Goal: Information Seeking & Learning: Learn about a topic

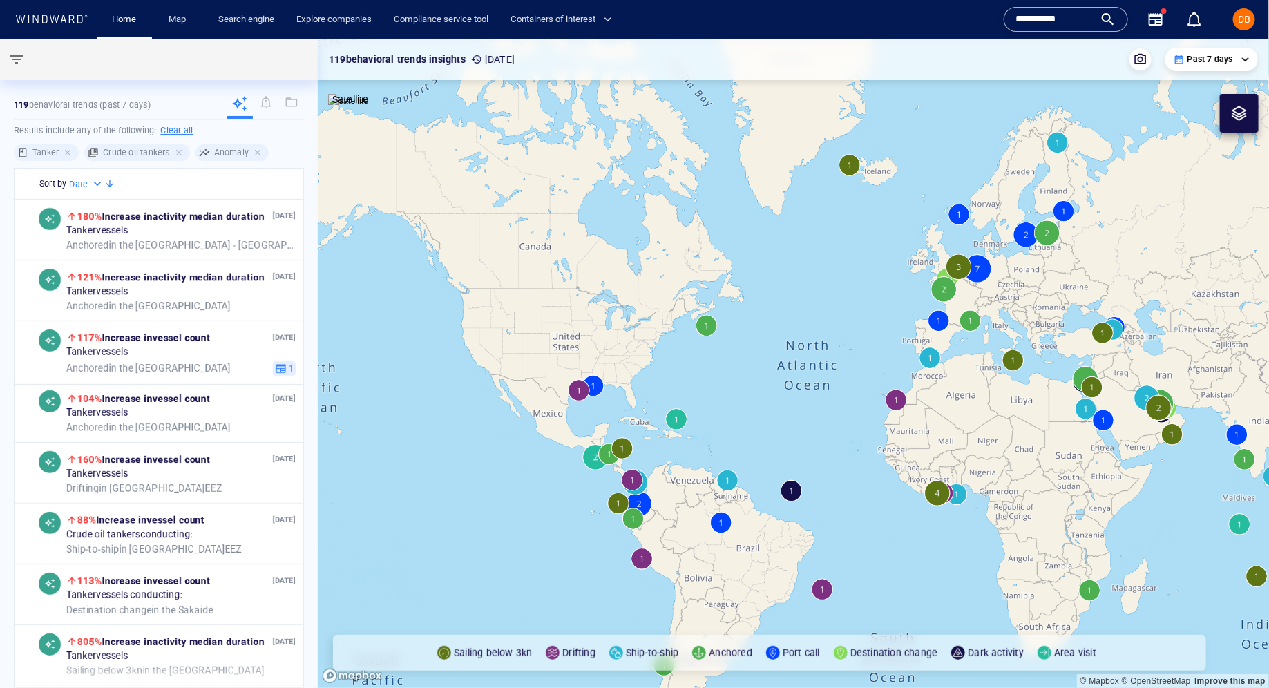
click at [1067, 11] on input "**********" at bounding box center [1055, 19] width 79 height 21
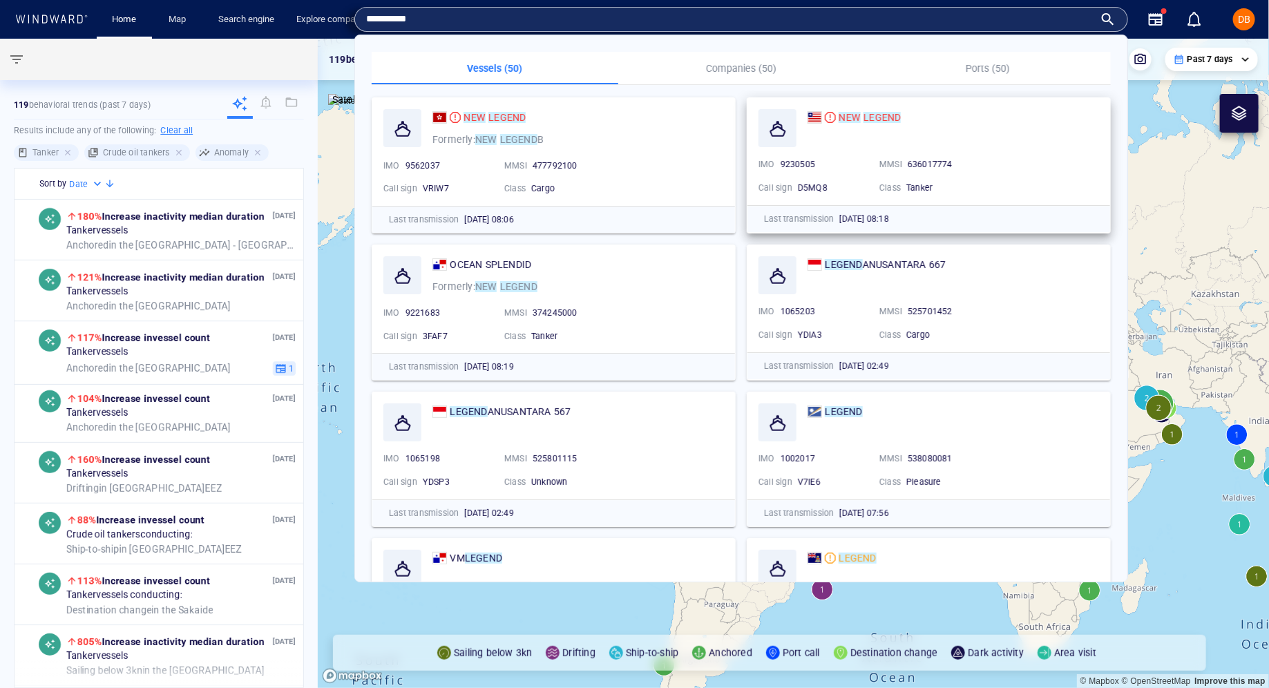
click at [873, 115] on mark "LEGEND" at bounding box center [882, 117] width 37 height 11
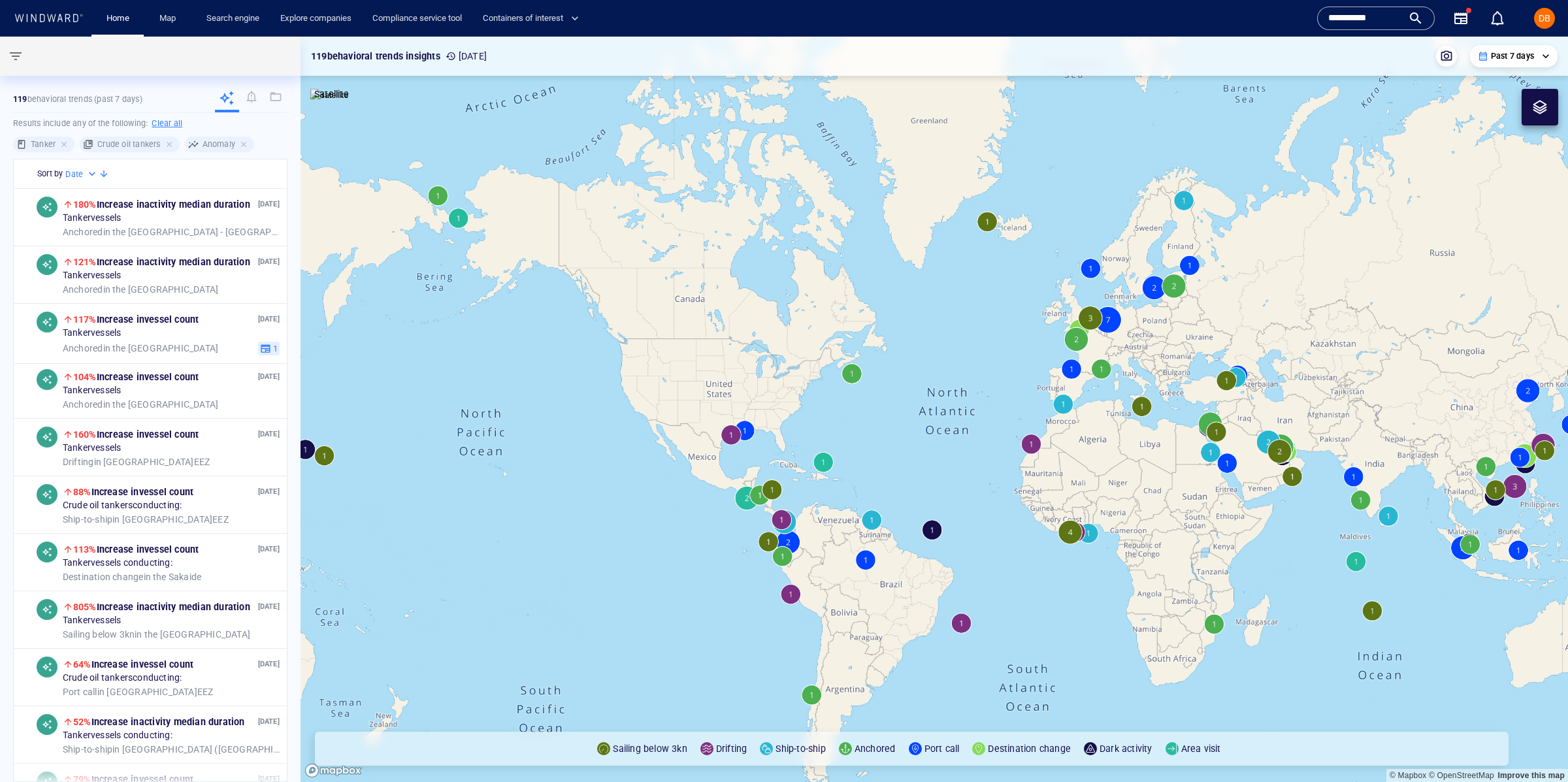
click at [1199, 18] on input "**********" at bounding box center [1365, 18] width 75 height 20
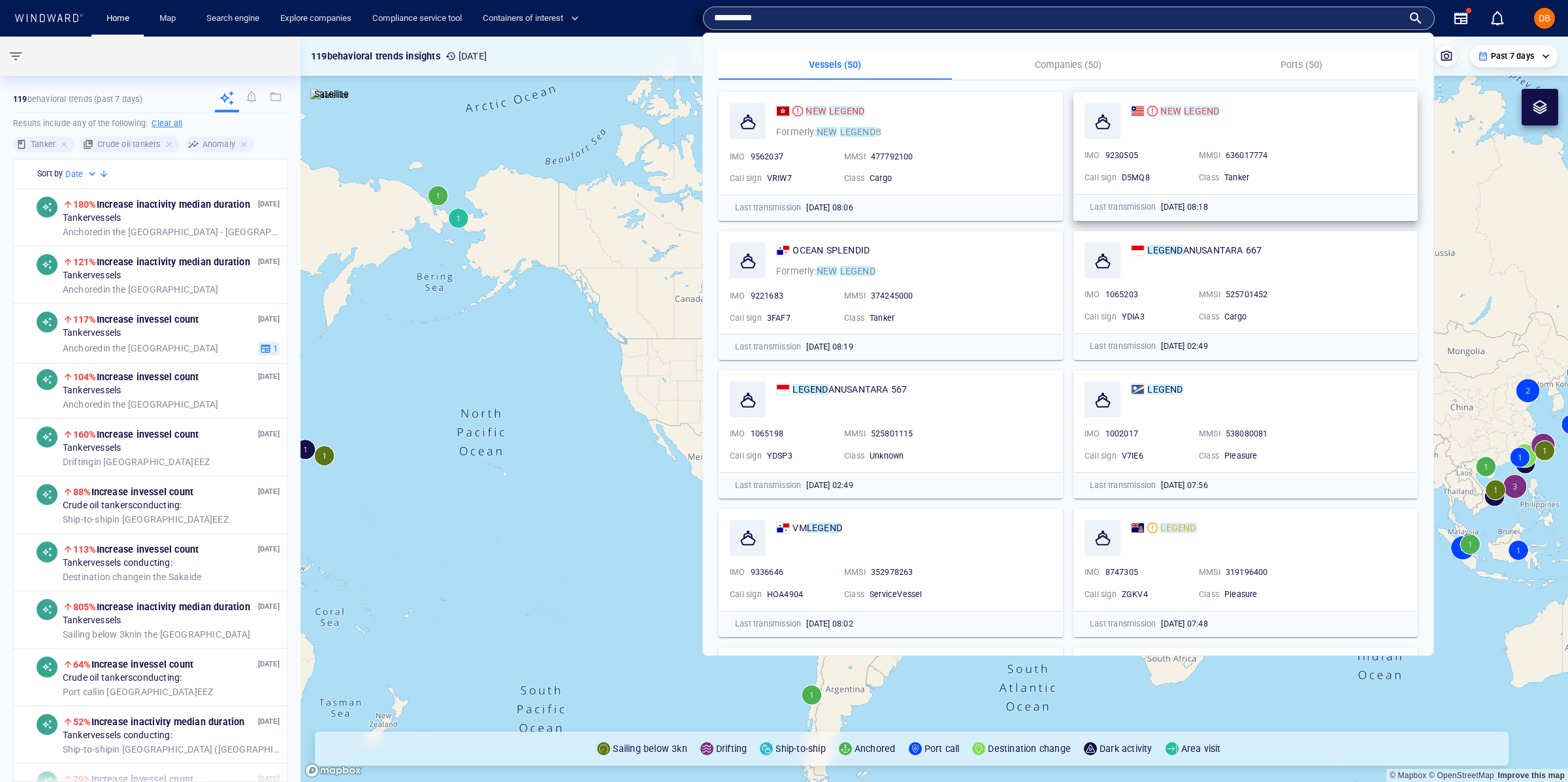
click at [1199, 115] on div "NEW LEGEND" at bounding box center [1268, 111] width 276 height 16
click at [1198, 118] on div "NEW LEGEND" at bounding box center [1189, 111] width 59 height 16
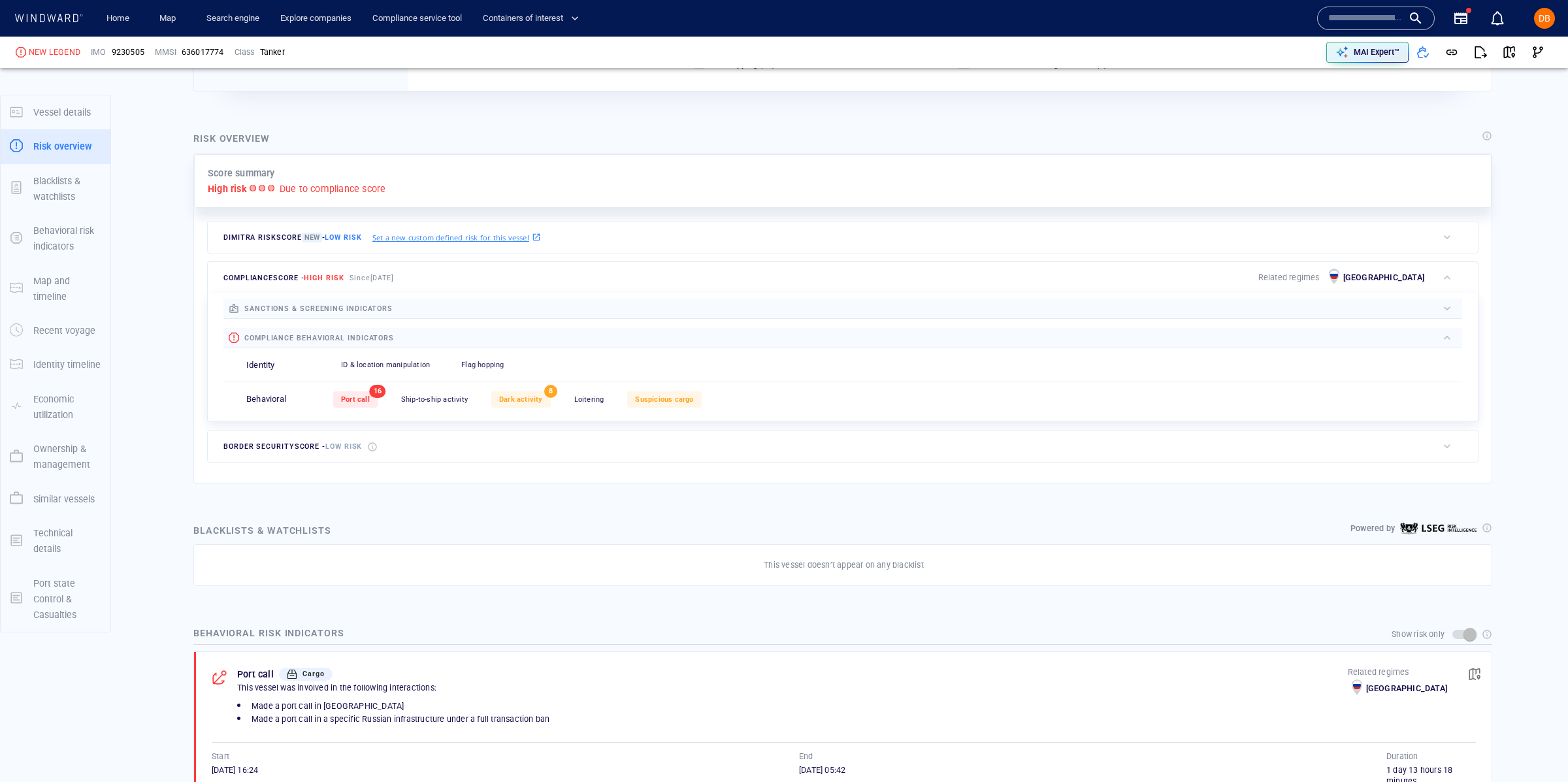
scroll to position [242, 0]
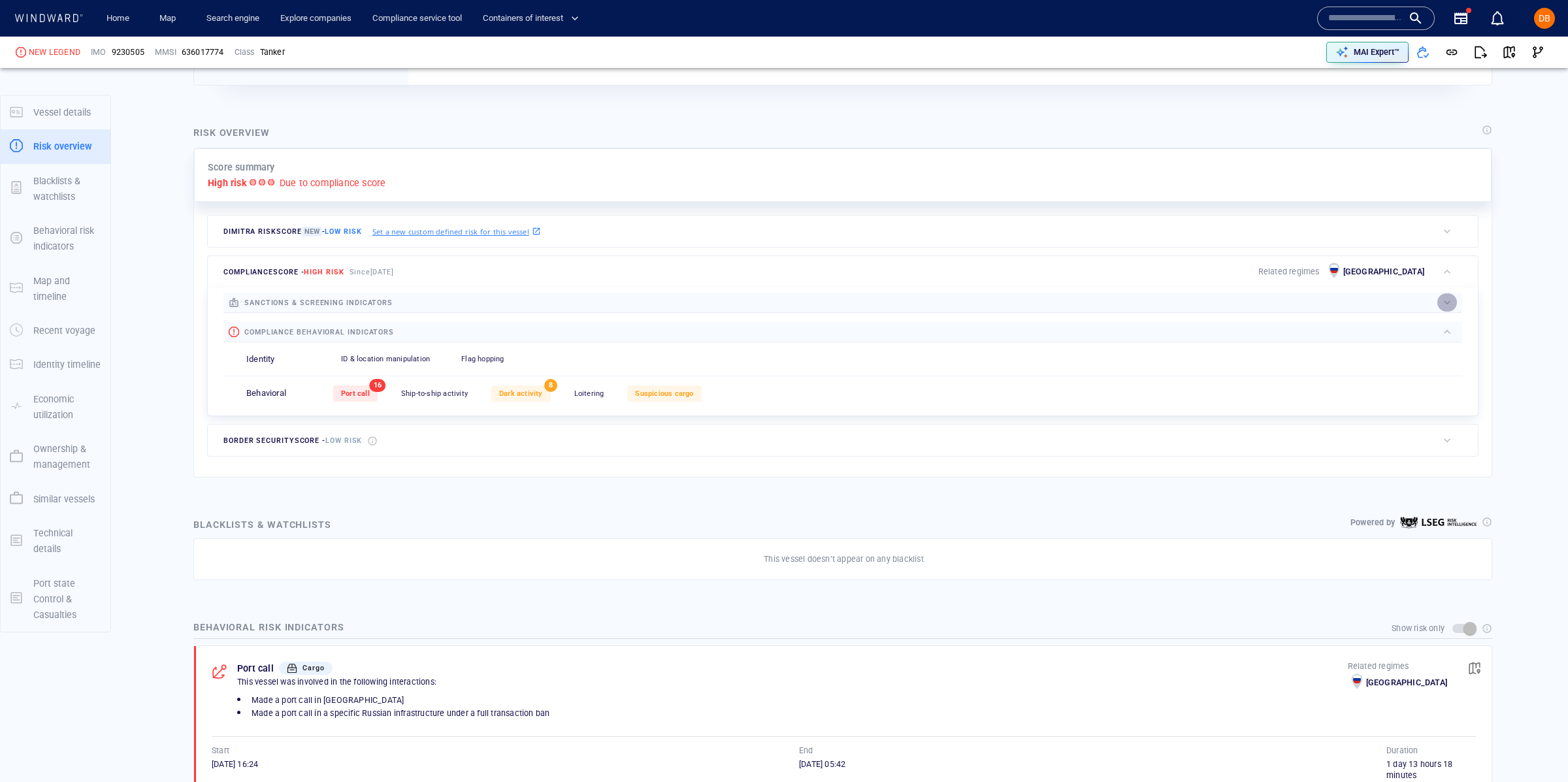
click at [1199, 299] on button "button" at bounding box center [1446, 302] width 20 height 18
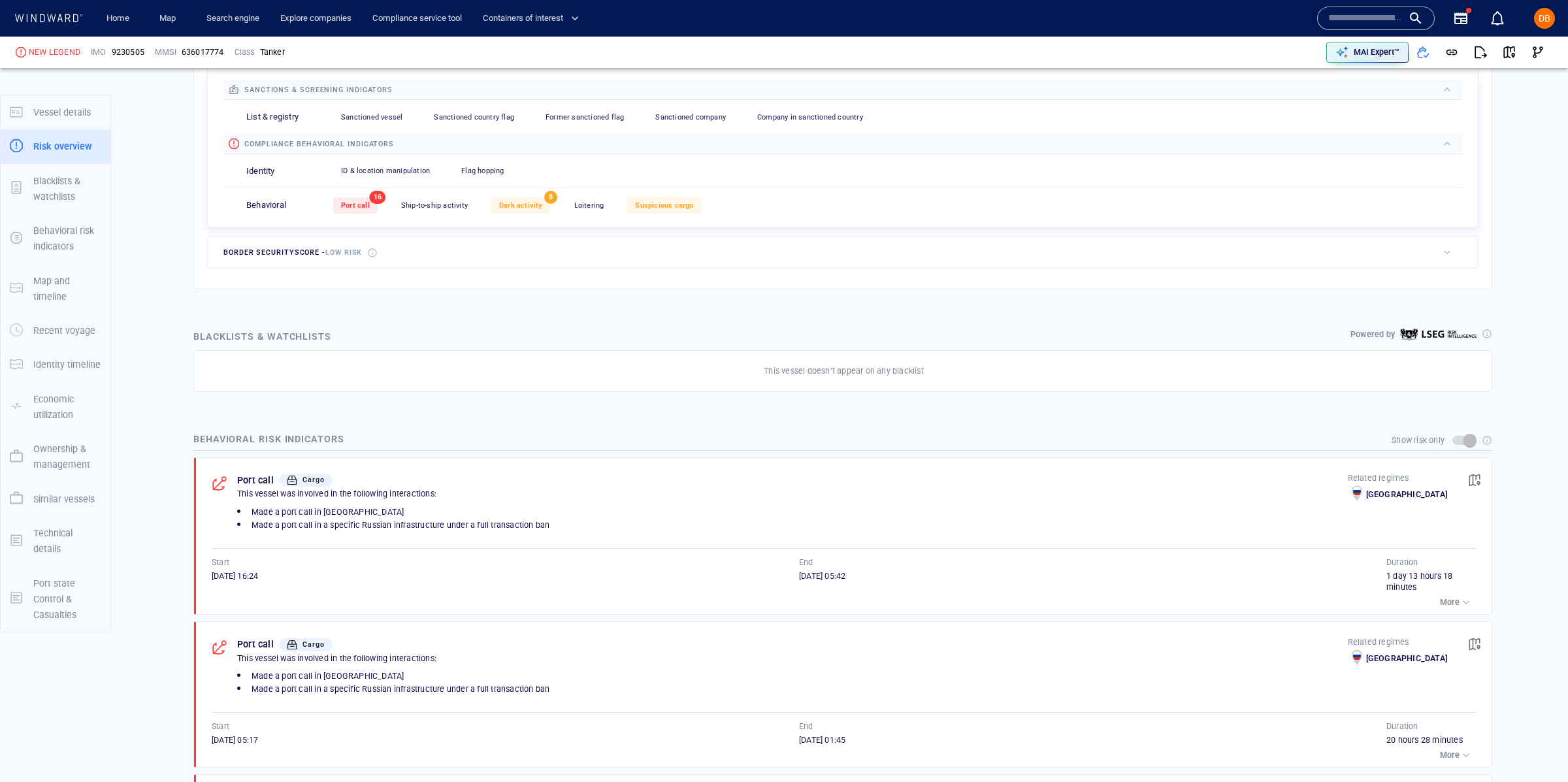
scroll to position [482, 0]
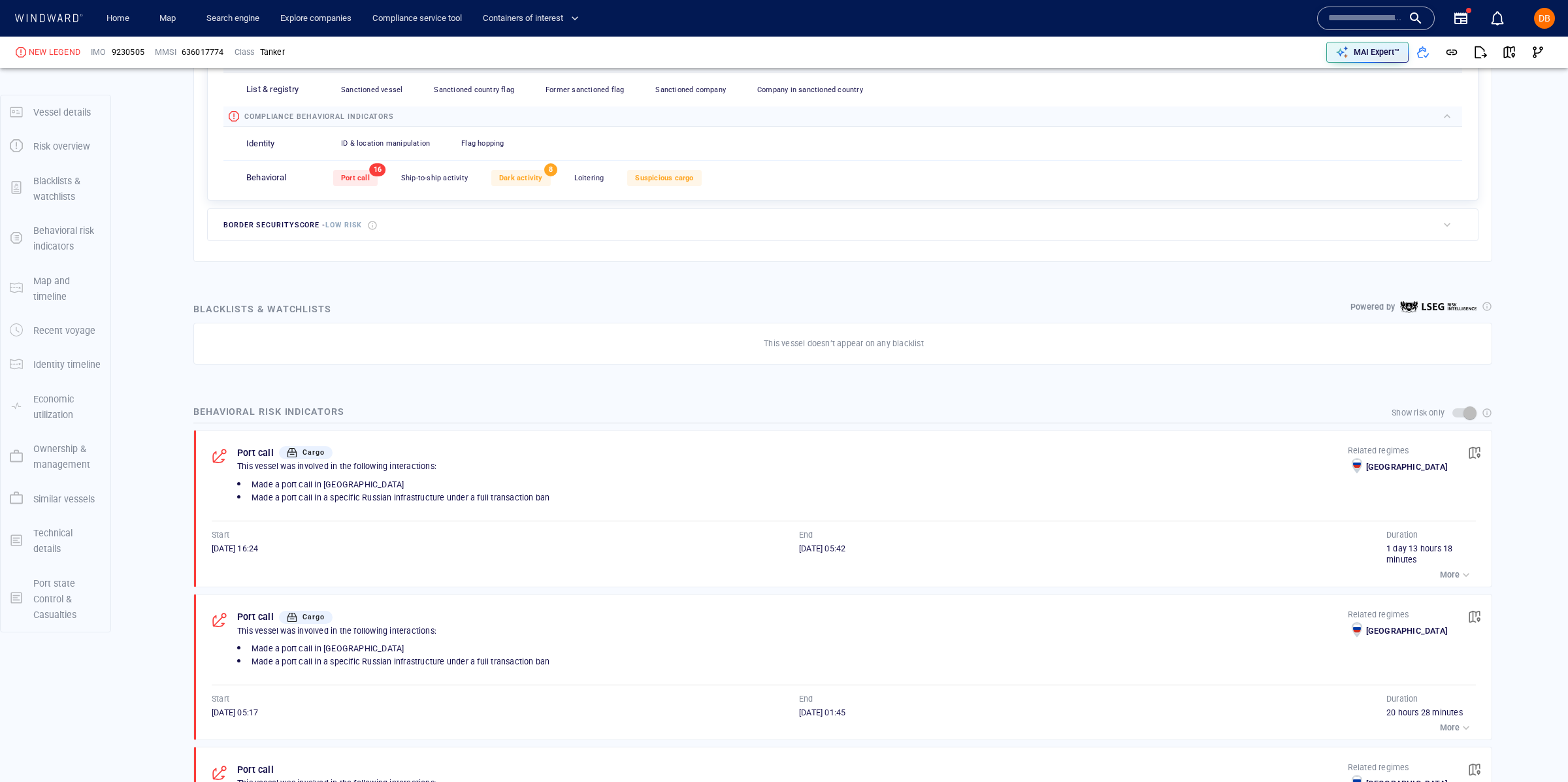
click at [424, 176] on span "Ship-to-ship activity" at bounding box center [434, 178] width 66 height 9
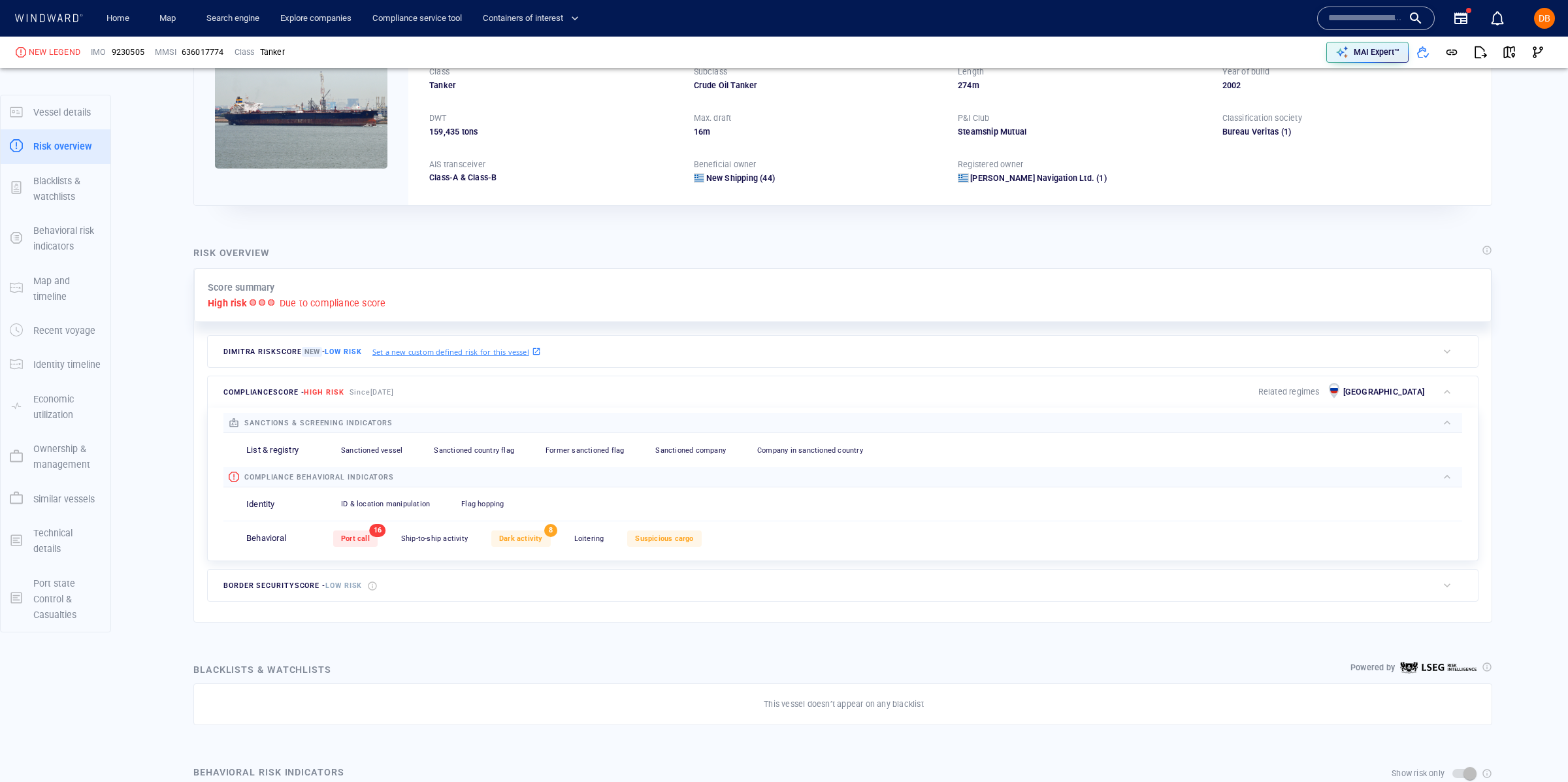
scroll to position [121, 0]
click at [219, 13] on link "Search engine" at bounding box center [233, 19] width 63 height 23
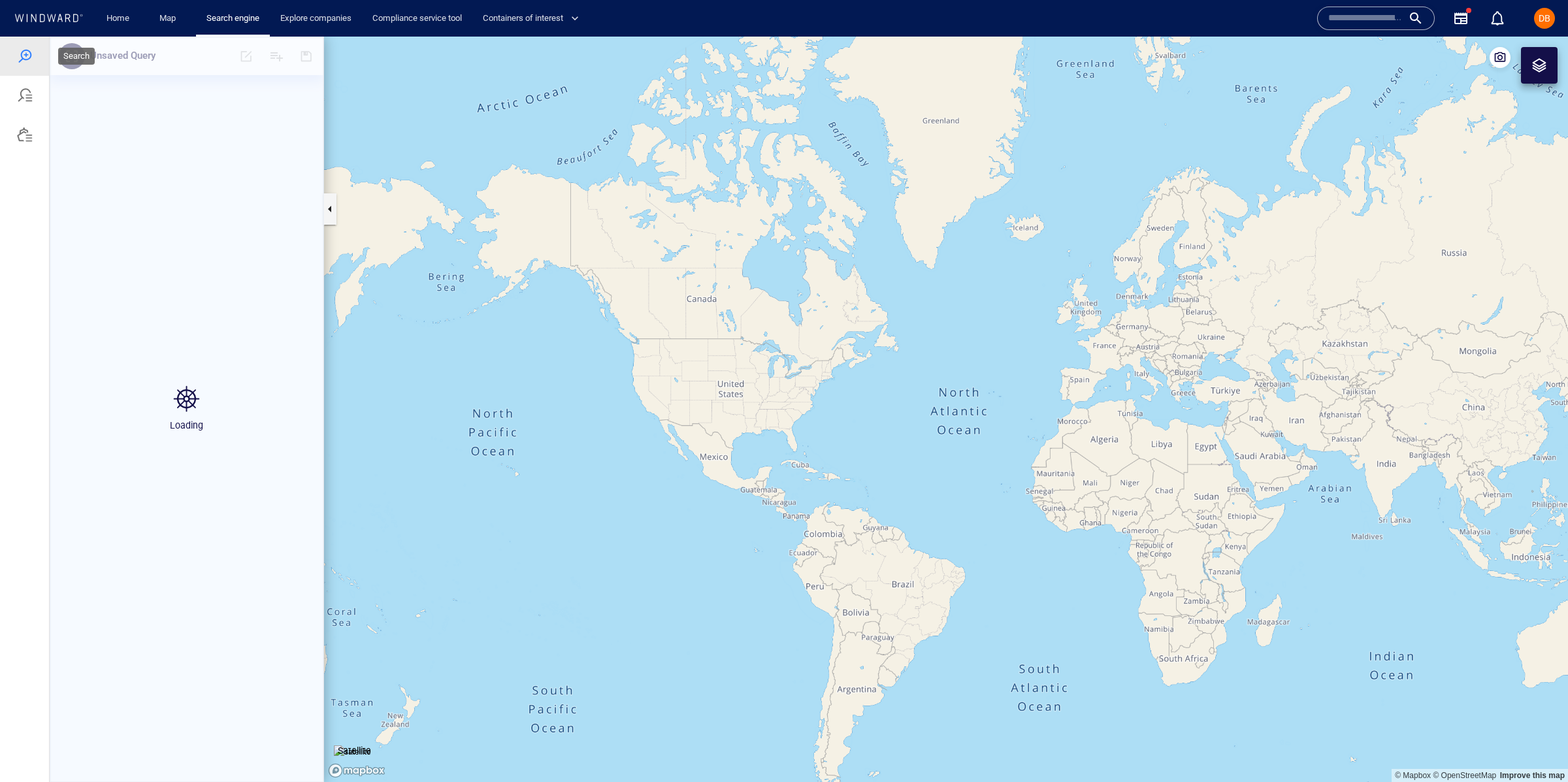
click at [29, 58] on div at bounding box center [25, 56] width 16 height 16
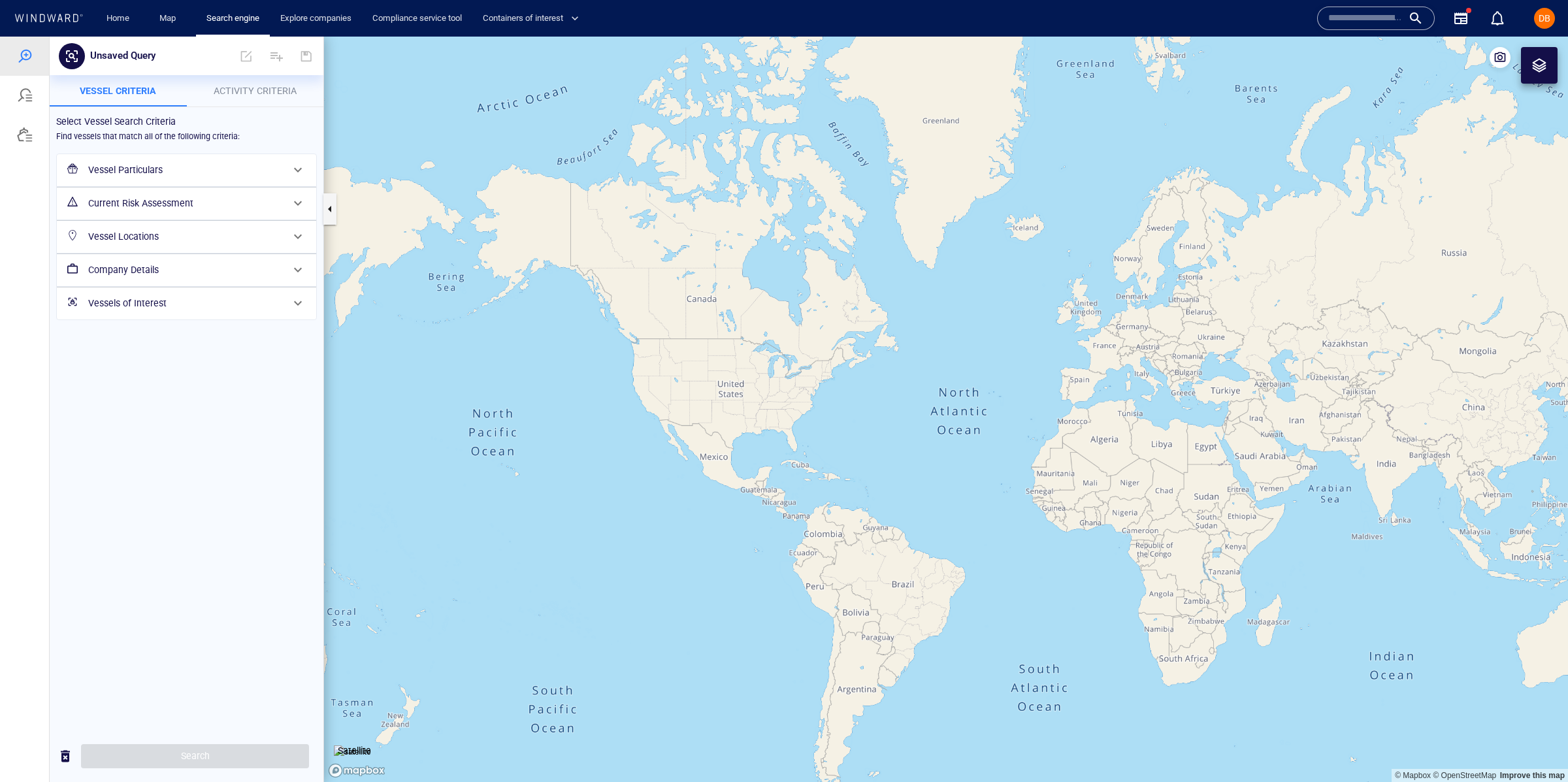
click at [134, 157] on div "Vessel Particulars" at bounding box center [185, 170] width 204 height 26
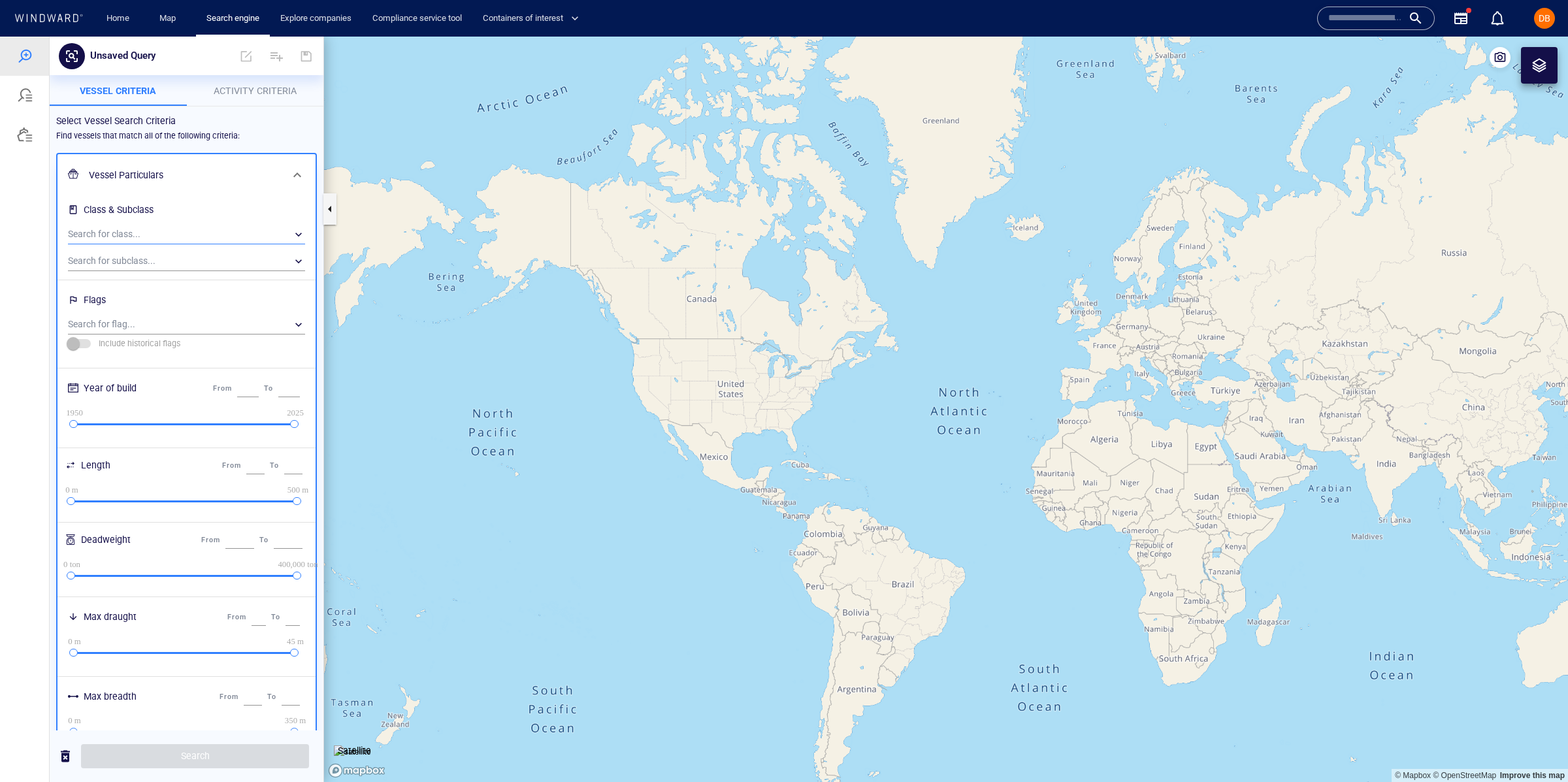
click at [147, 234] on div "​" at bounding box center [186, 235] width 237 height 20
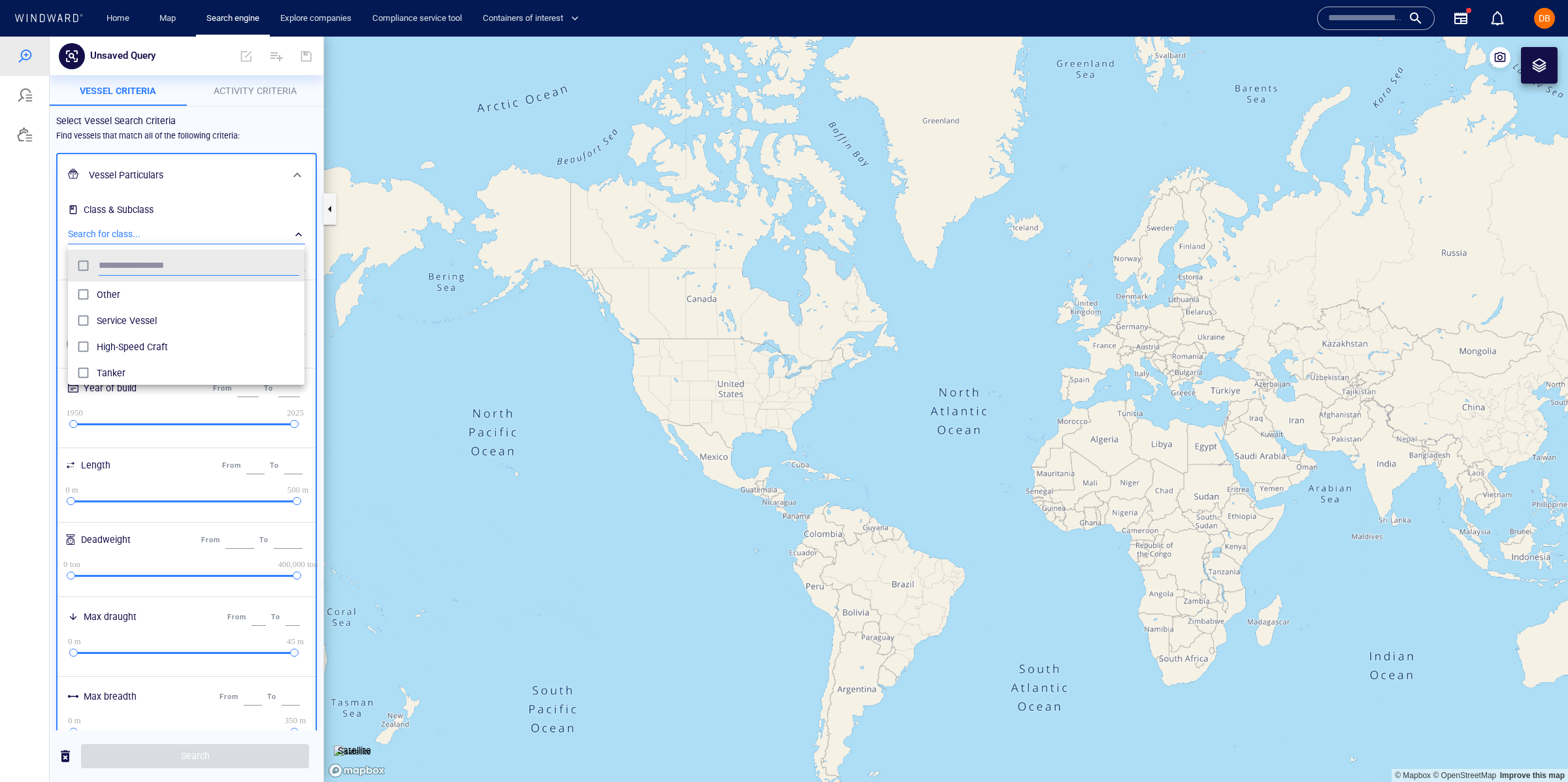
click at [122, 366] on span "Tanker" at bounding box center [198, 373] width 202 height 16
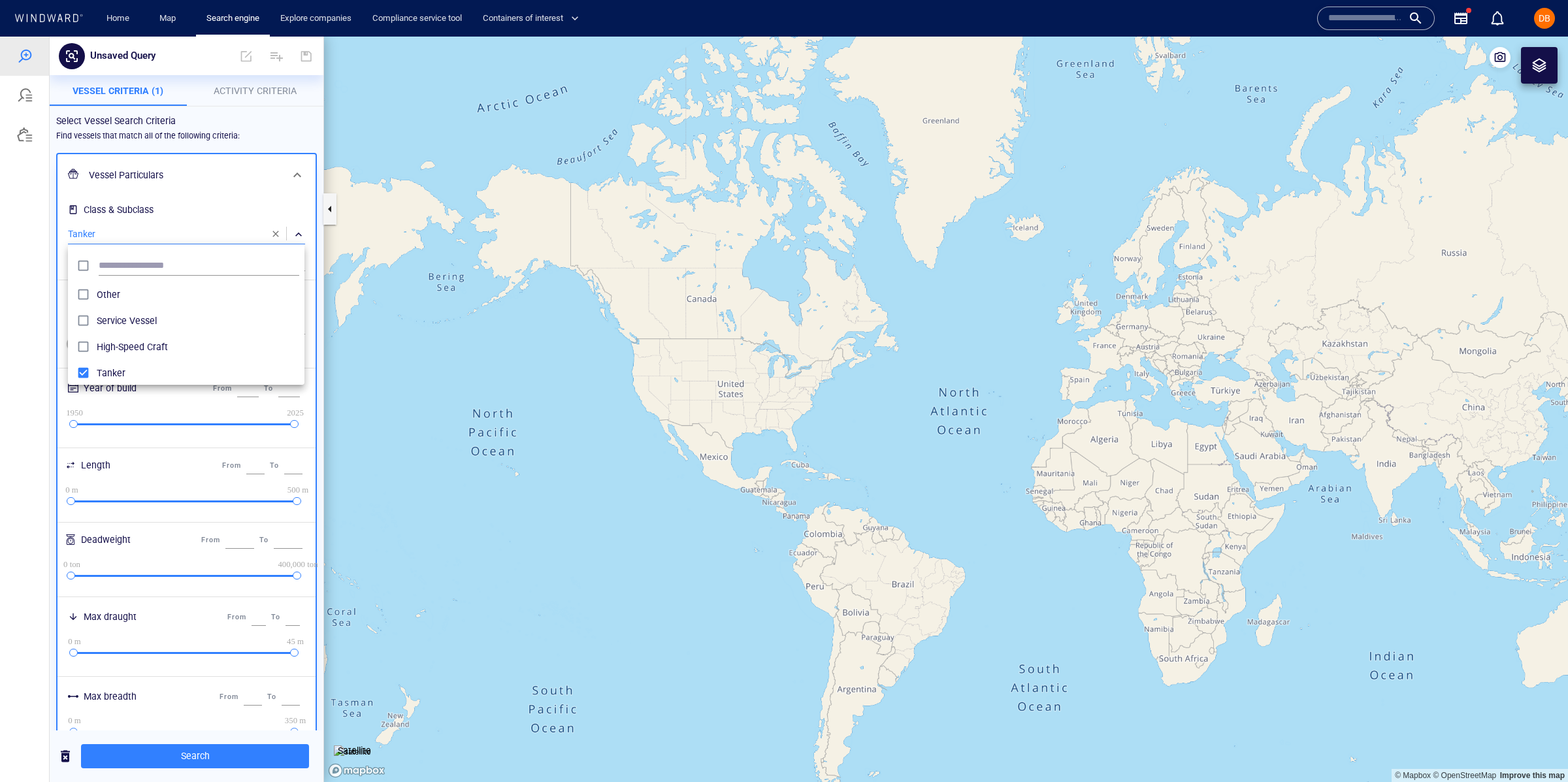
click at [295, 209] on div at bounding box center [784, 409] width 1568 height 745
click at [132, 323] on div "​" at bounding box center [186, 324] width 237 height 20
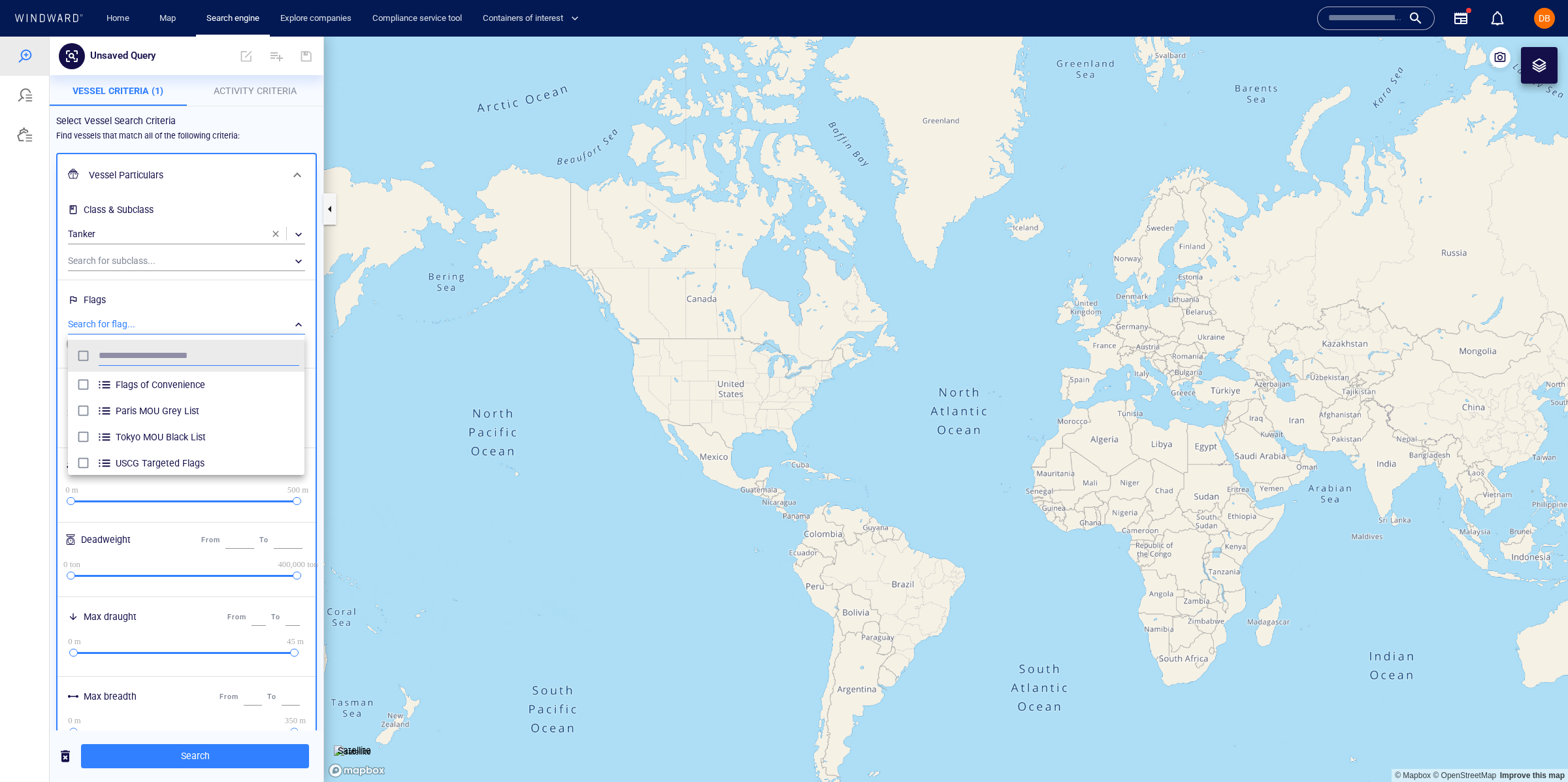
scroll to position [130, 235]
click at [20, 317] on div at bounding box center [784, 409] width 1568 height 745
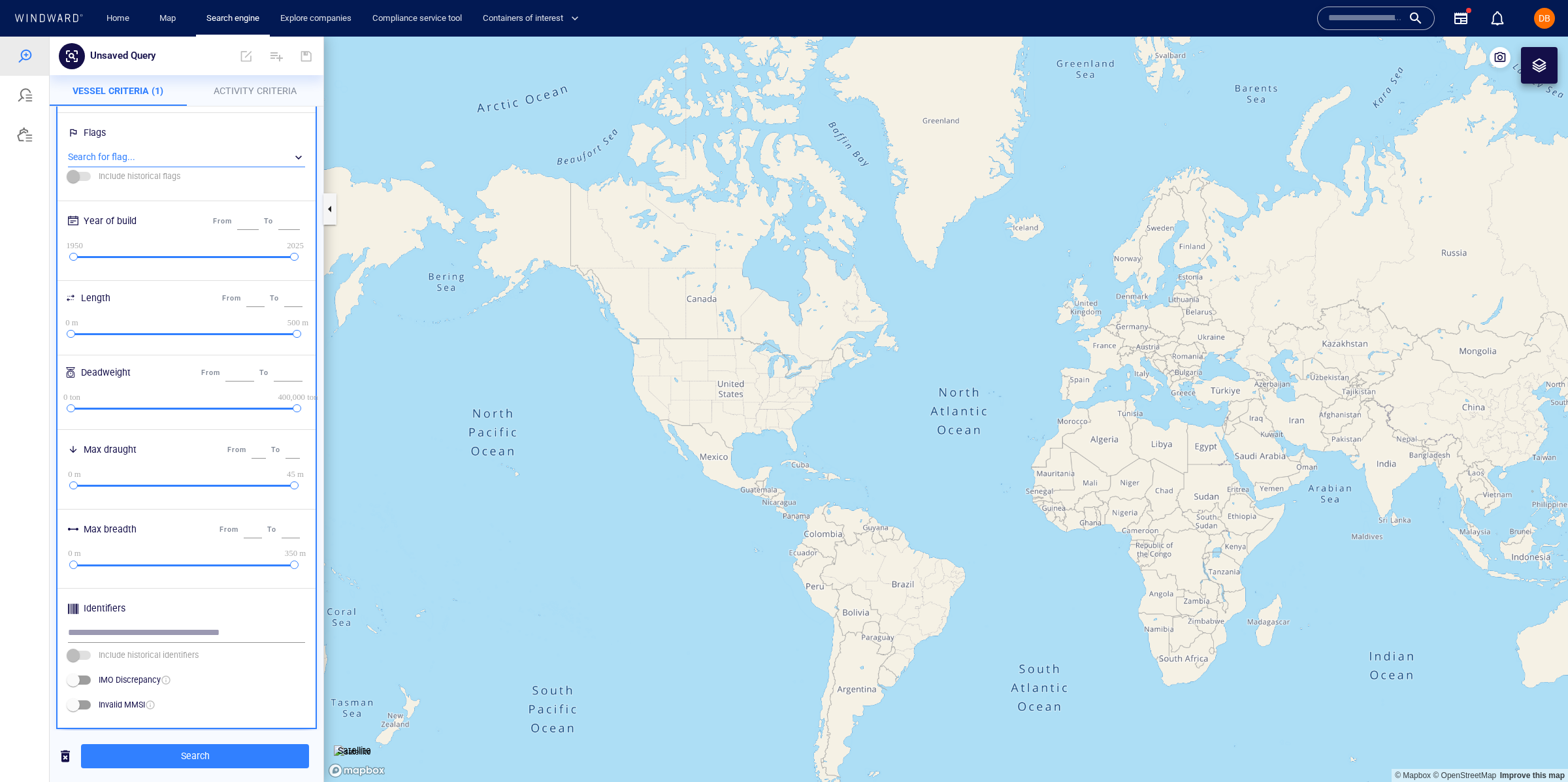
scroll to position [315, 0]
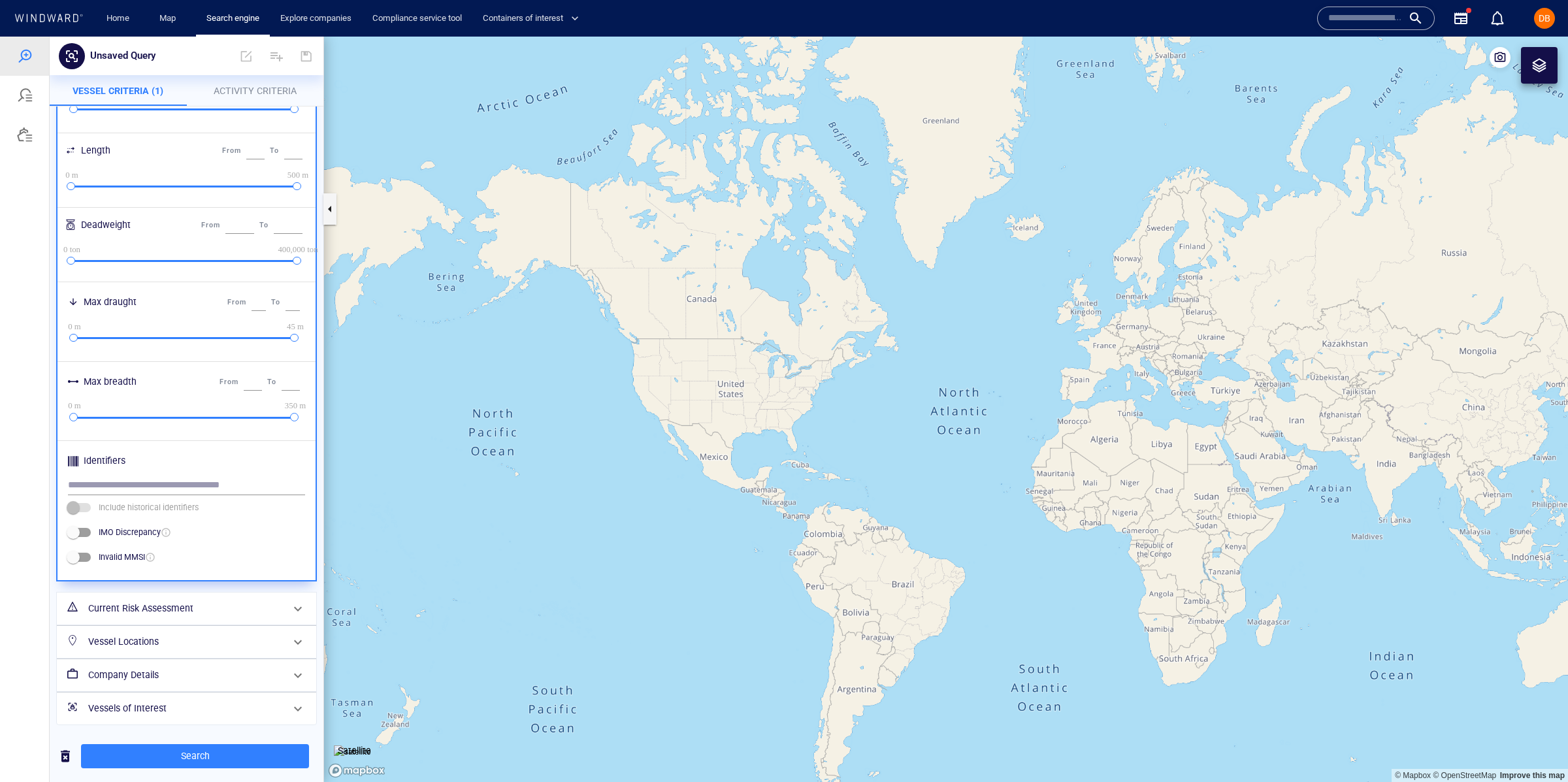
click at [215, 605] on h6 "Current Risk Assessment" at bounding box center [184, 608] width 194 height 16
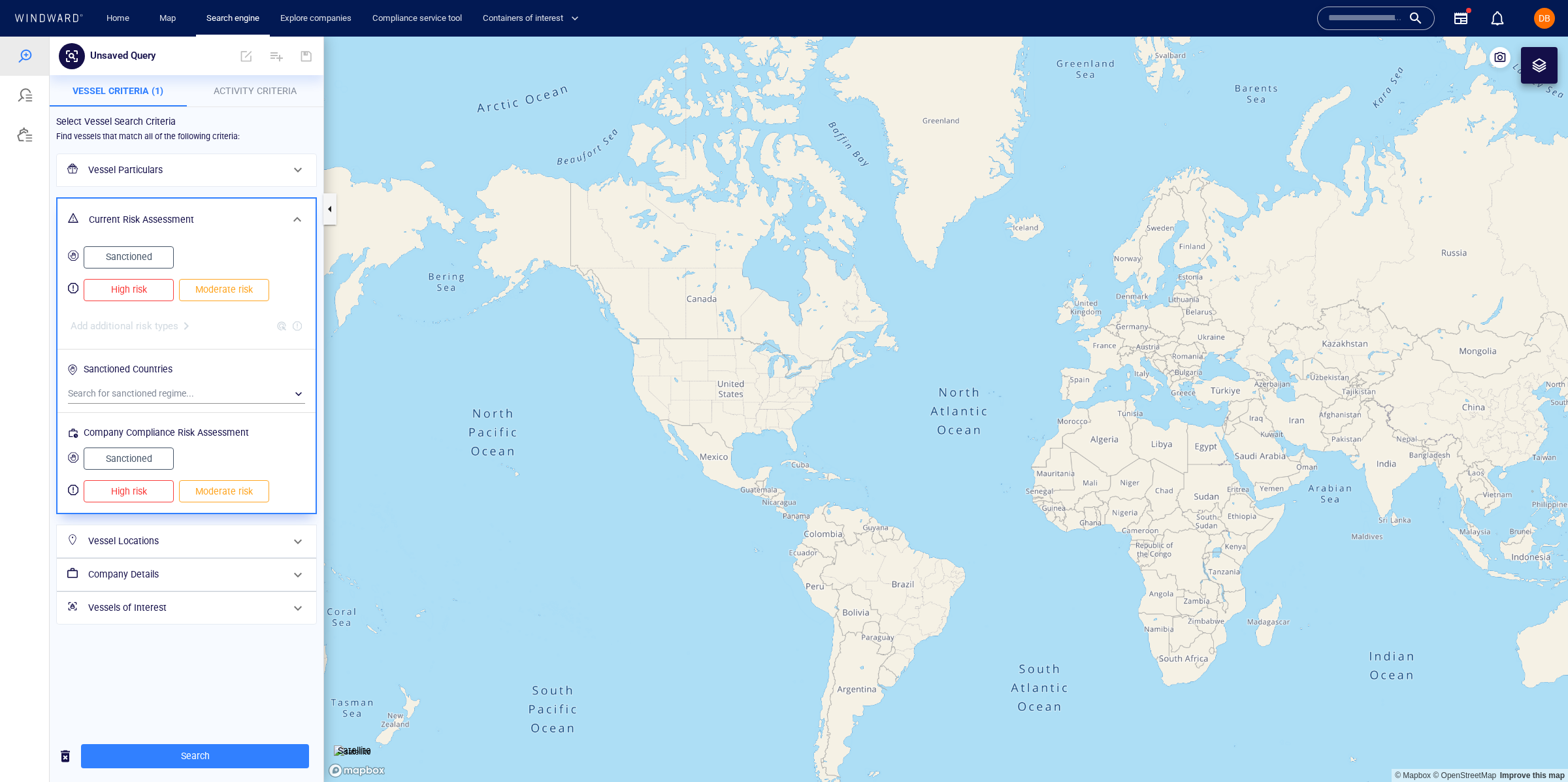
click at [145, 280] on button "High risk" at bounding box center [128, 289] width 90 height 22
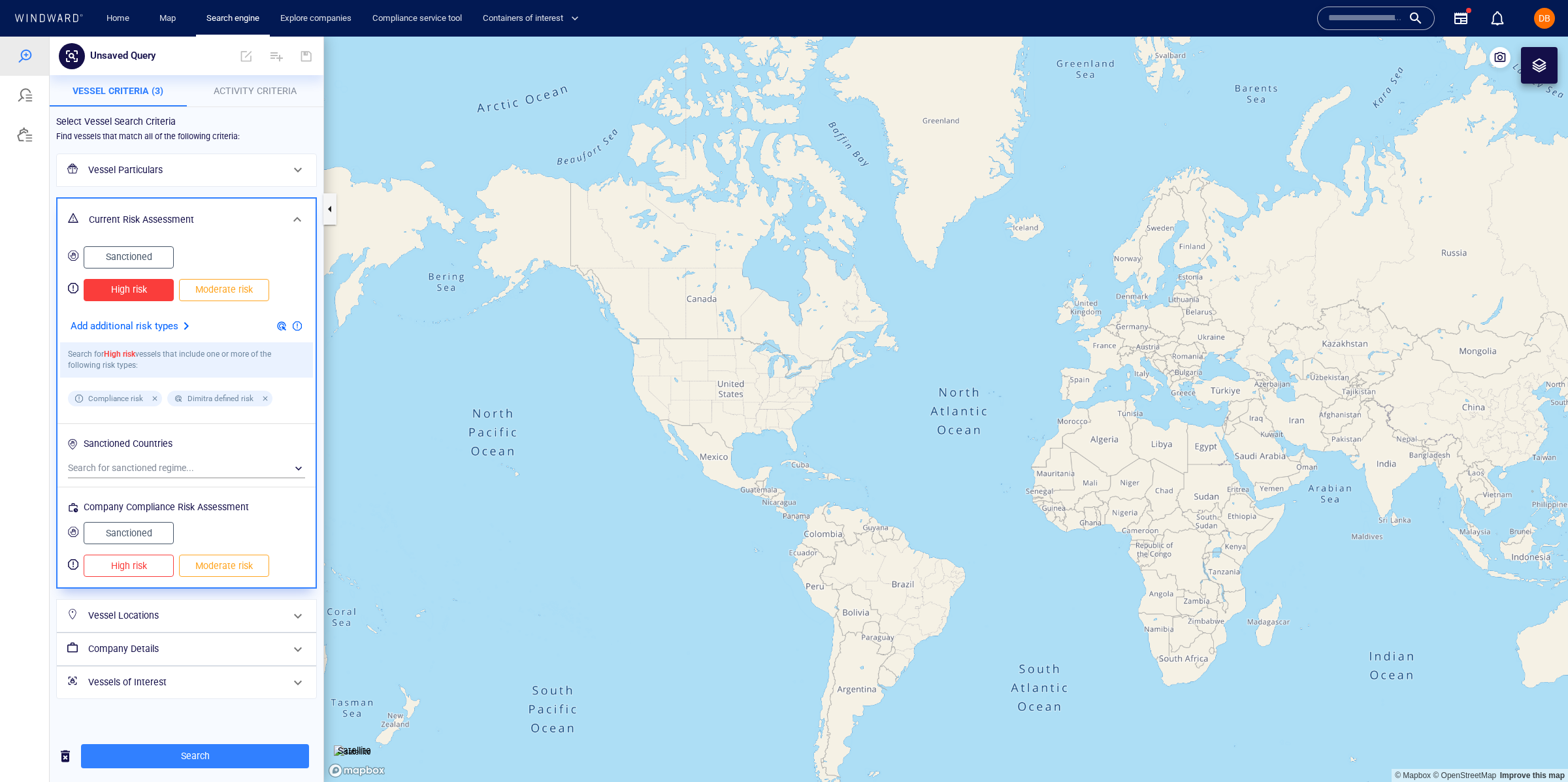
click at [151, 257] on span "Sanctioned" at bounding box center [129, 256] width 62 height 16
click at [213, 287] on span "Moderate risk" at bounding box center [224, 289] width 62 height 16
click at [289, 218] on span at bounding box center [297, 219] width 16 height 16
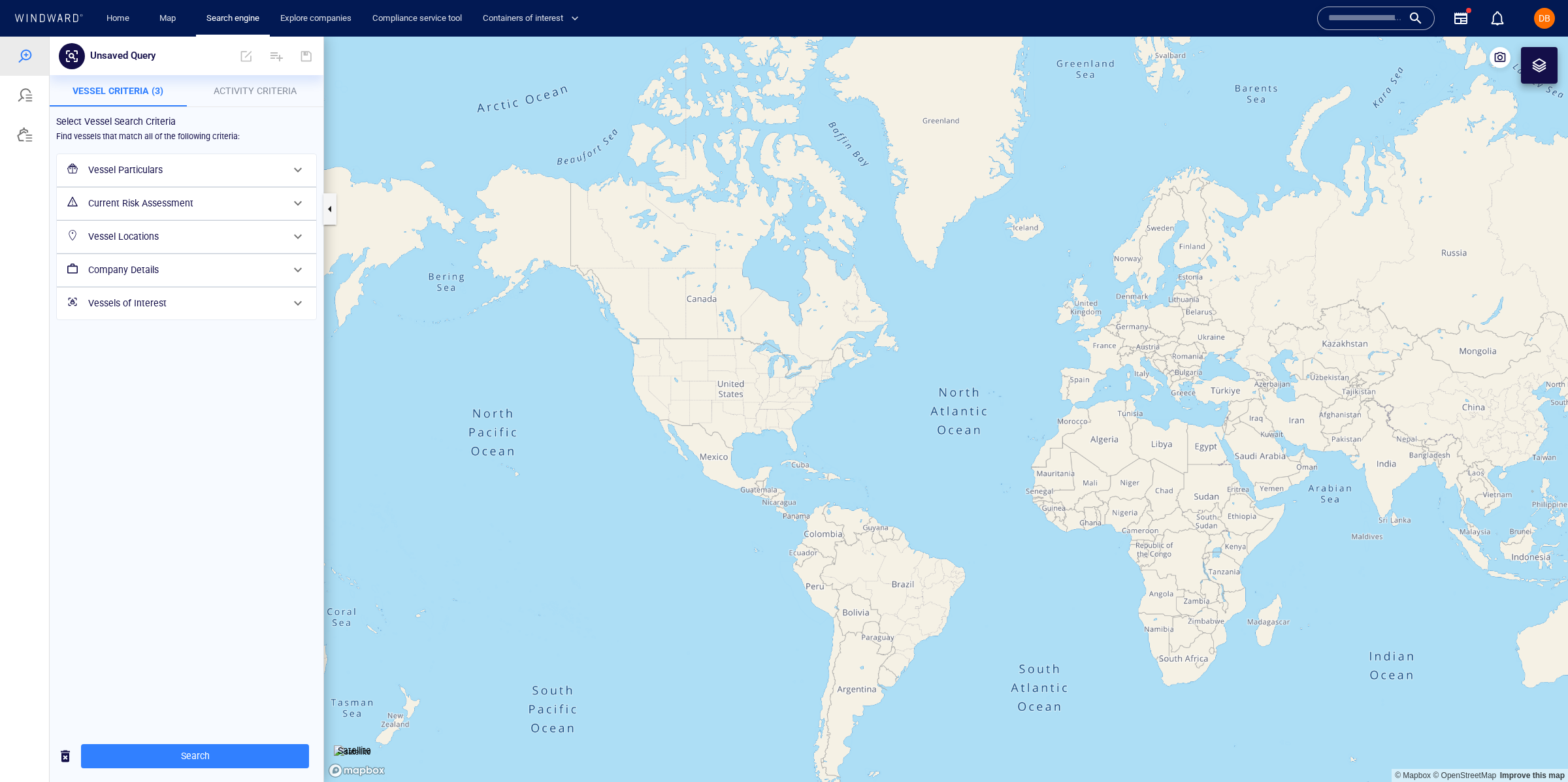
click at [242, 240] on h6 "Vessel Locations" at bounding box center [184, 236] width 194 height 16
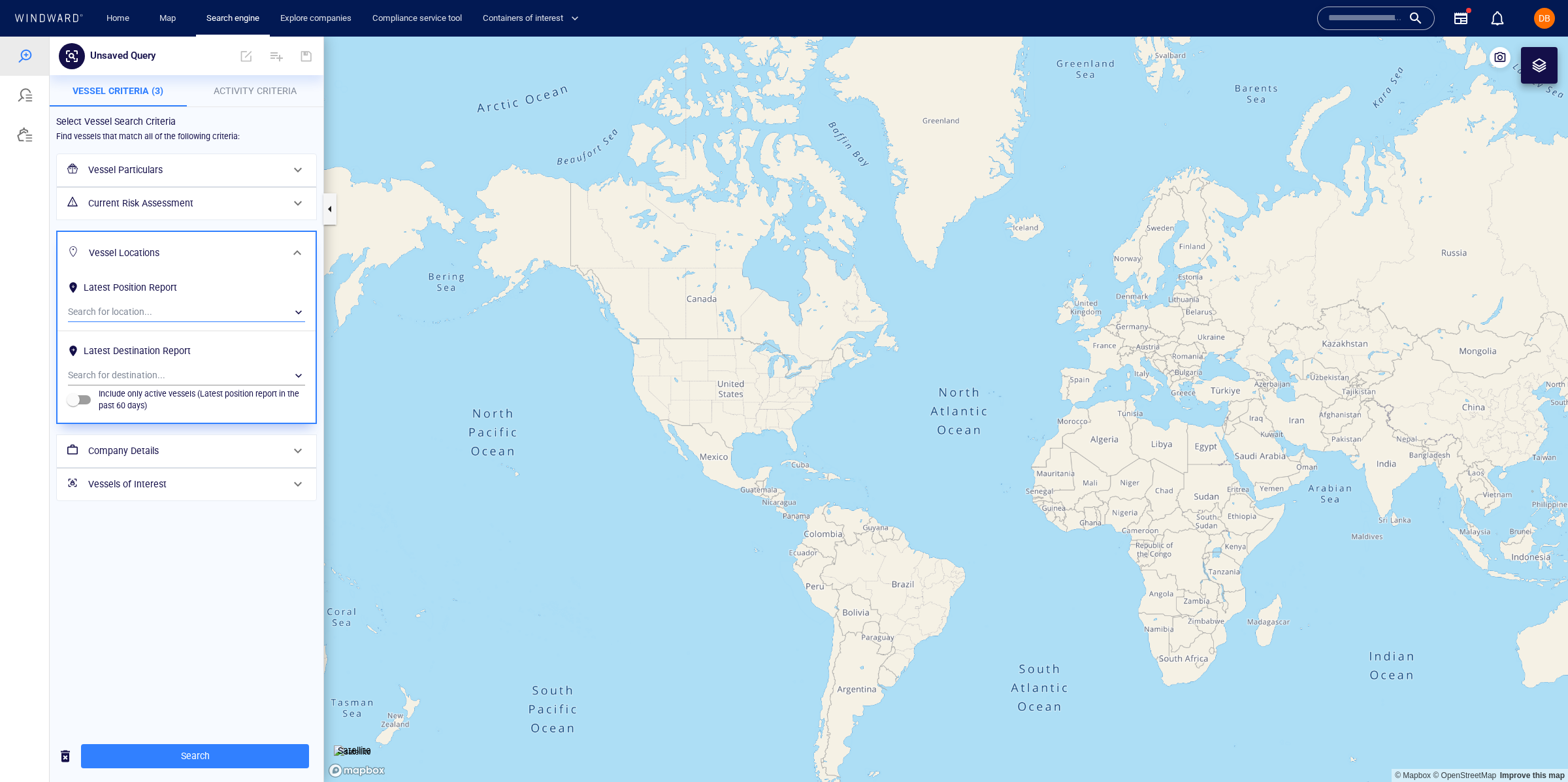
click at [229, 320] on div "​" at bounding box center [186, 312] width 237 height 20
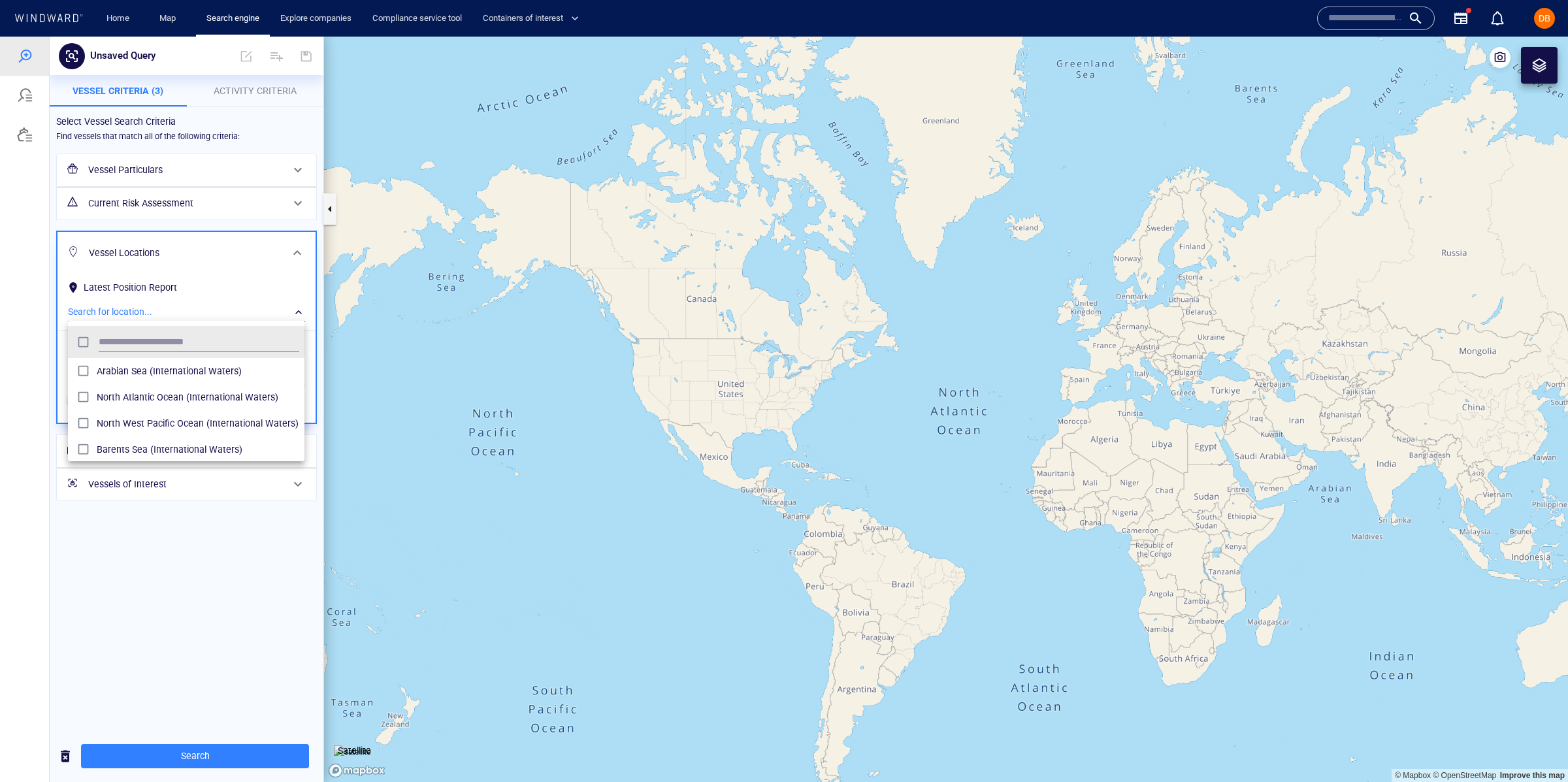
scroll to position [130, 235]
click at [282, 234] on div at bounding box center [784, 409] width 1568 height 745
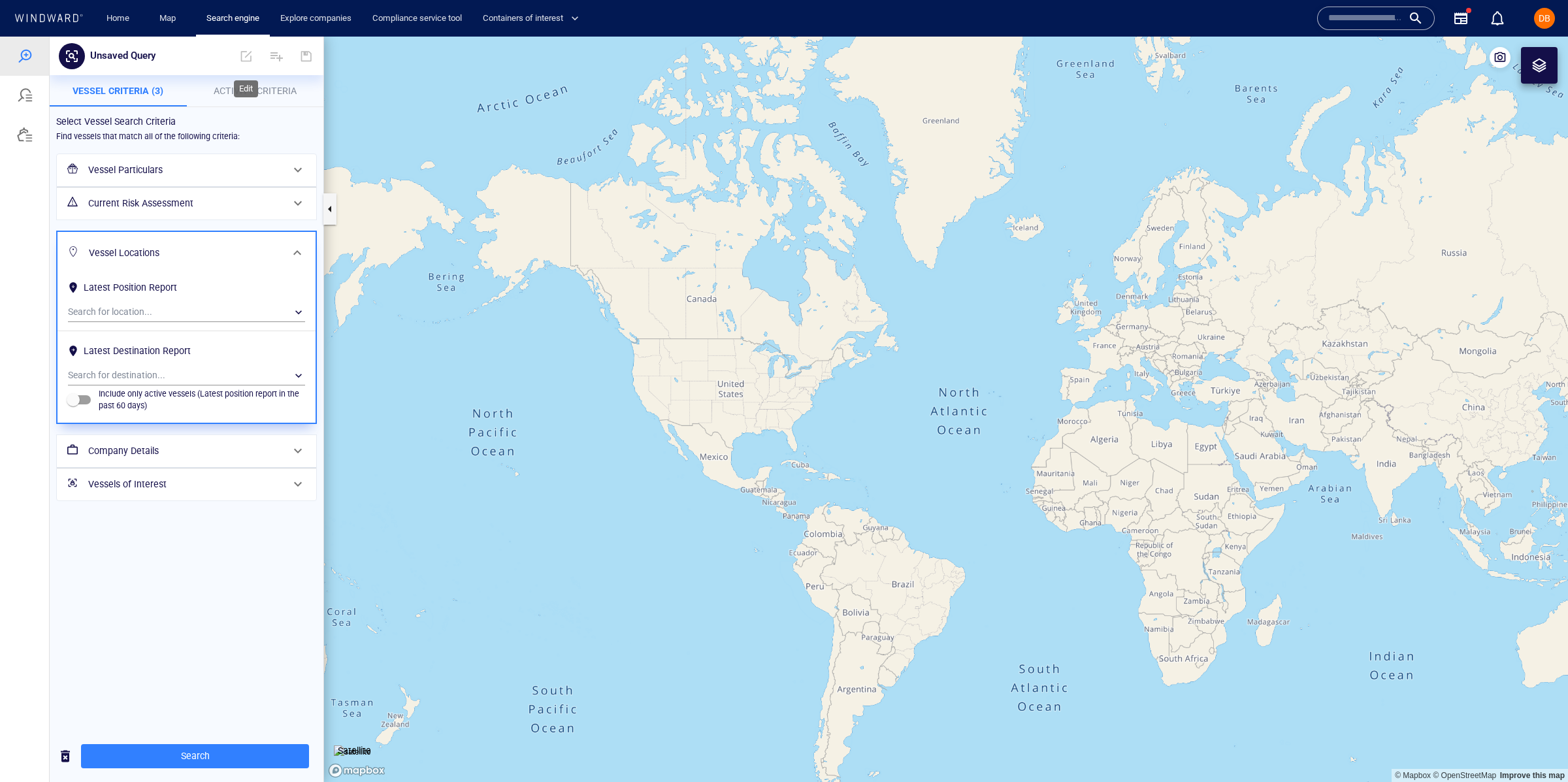
drag, startPoint x: 244, startPoint y: 69, endPoint x: 242, endPoint y: 79, distance: 10.2
click at [244, 69] on span at bounding box center [246, 56] width 28 height 31
click at [242, 88] on span "Activity Criteria" at bounding box center [255, 91] width 83 height 10
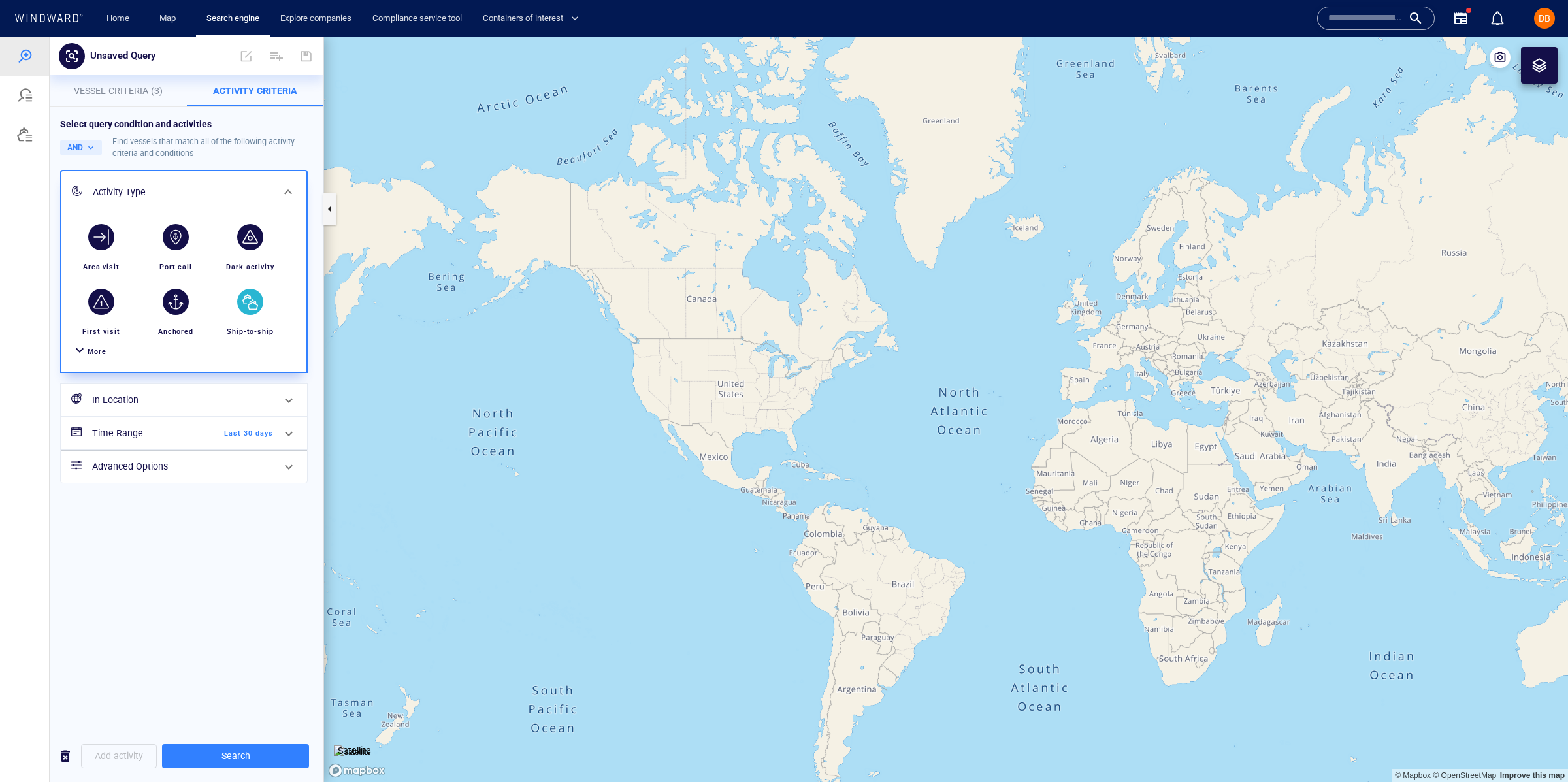
click at [240, 300] on div "button" at bounding box center [250, 302] width 26 height 26
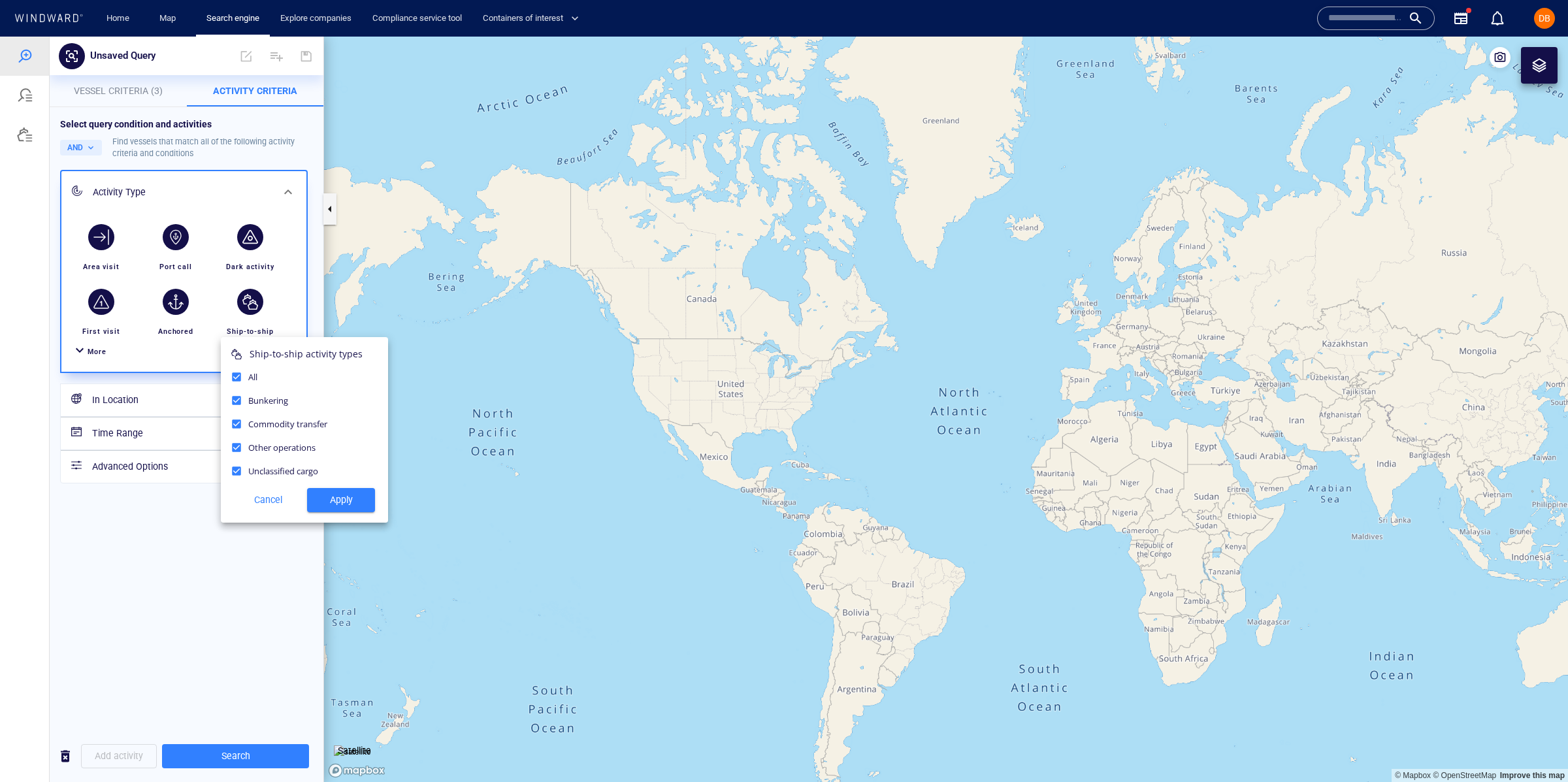
click at [254, 297] on div at bounding box center [784, 409] width 1568 height 745
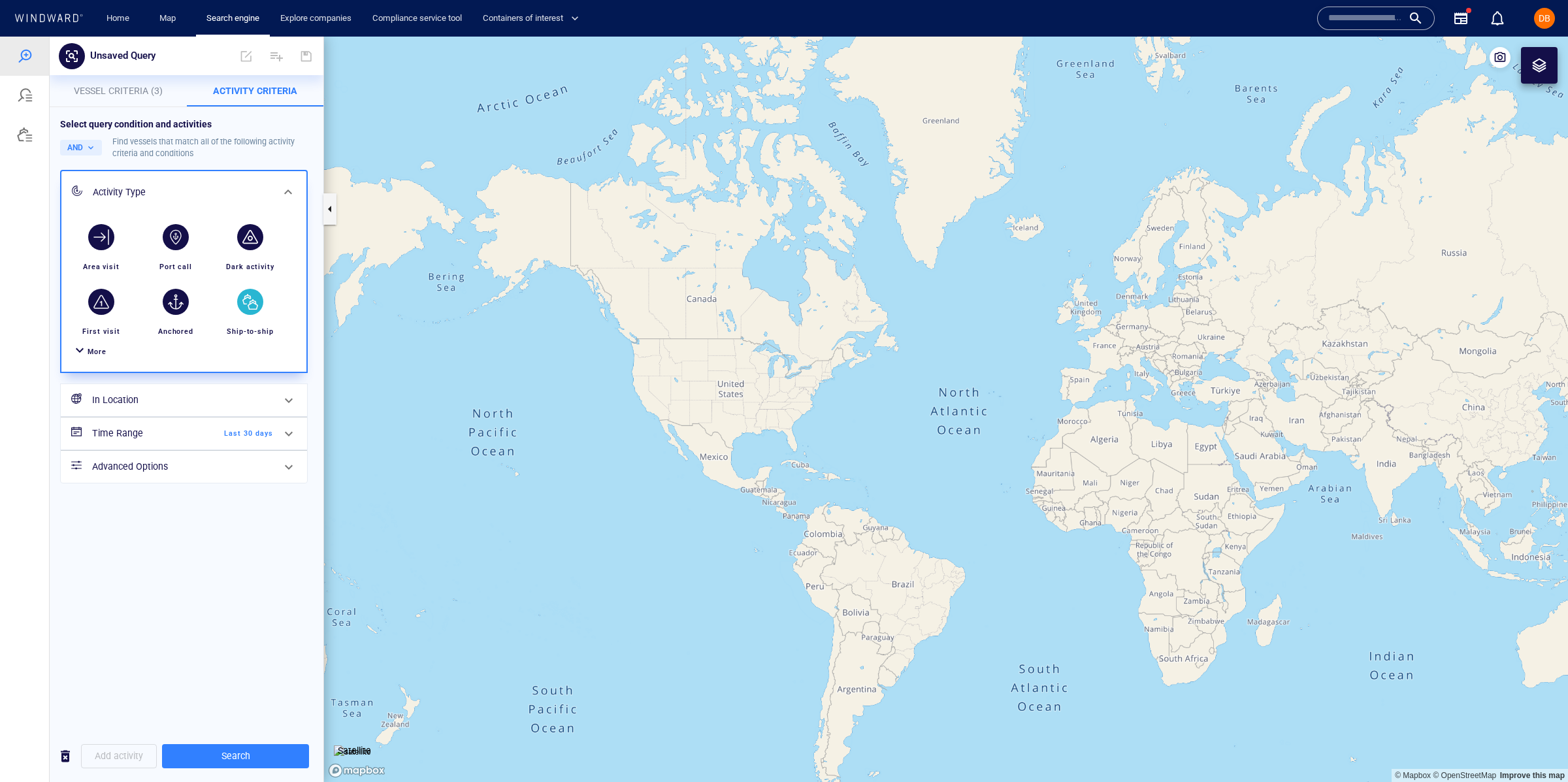
click at [249, 306] on div "button" at bounding box center [250, 302] width 26 height 26
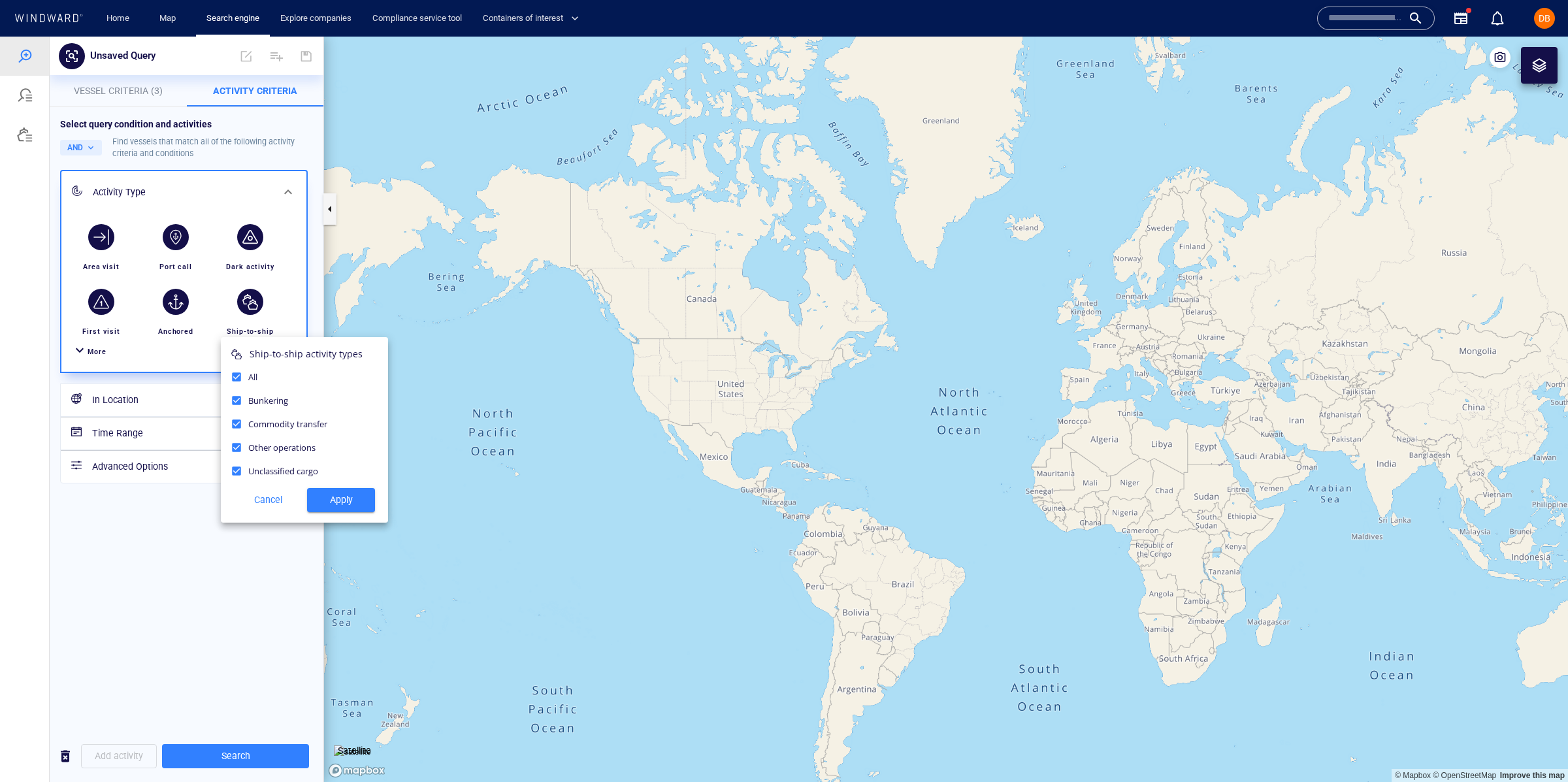
click at [358, 509] on button "Apply" at bounding box center [341, 500] width 68 height 25
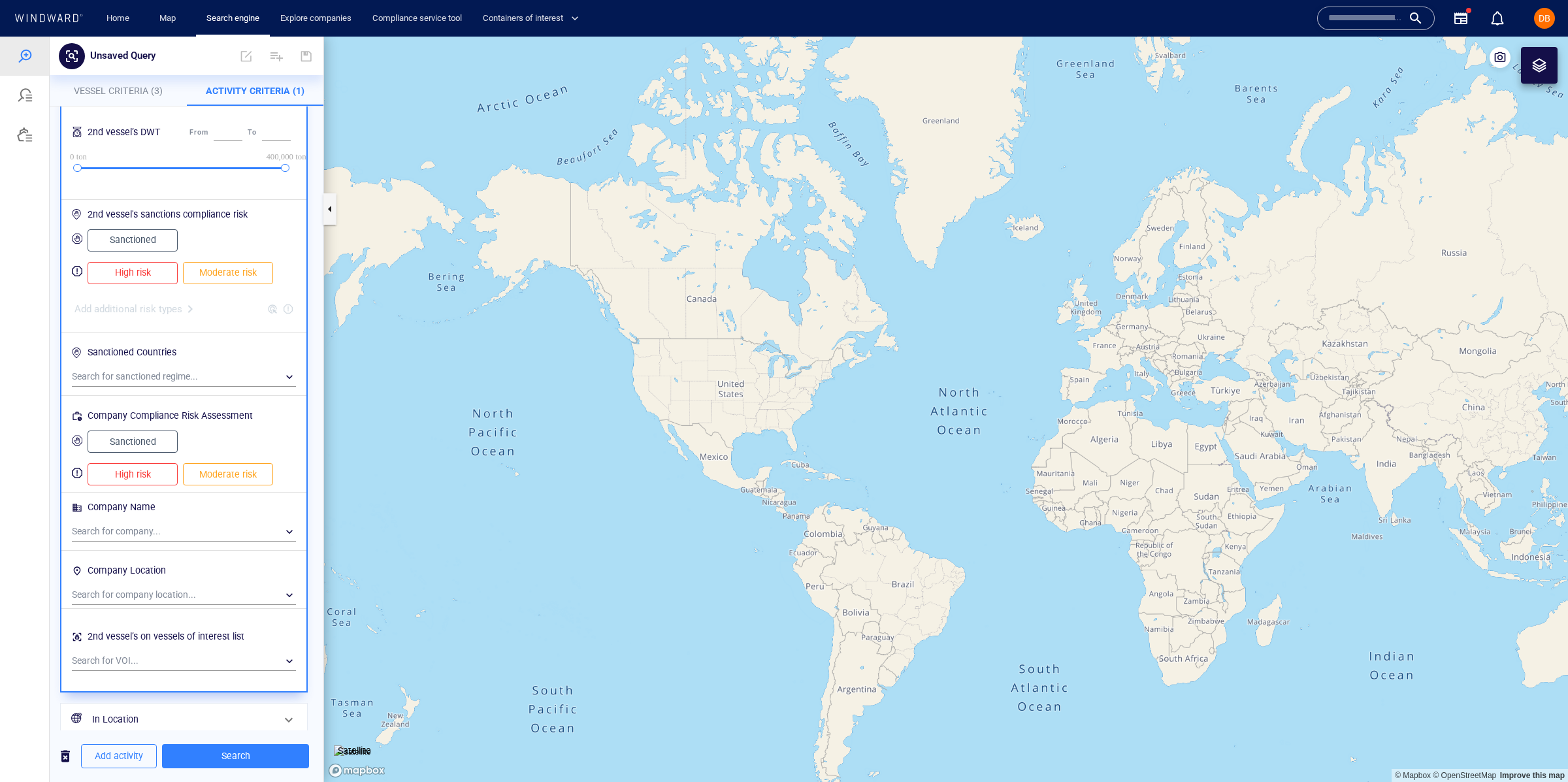
scroll to position [598, 0]
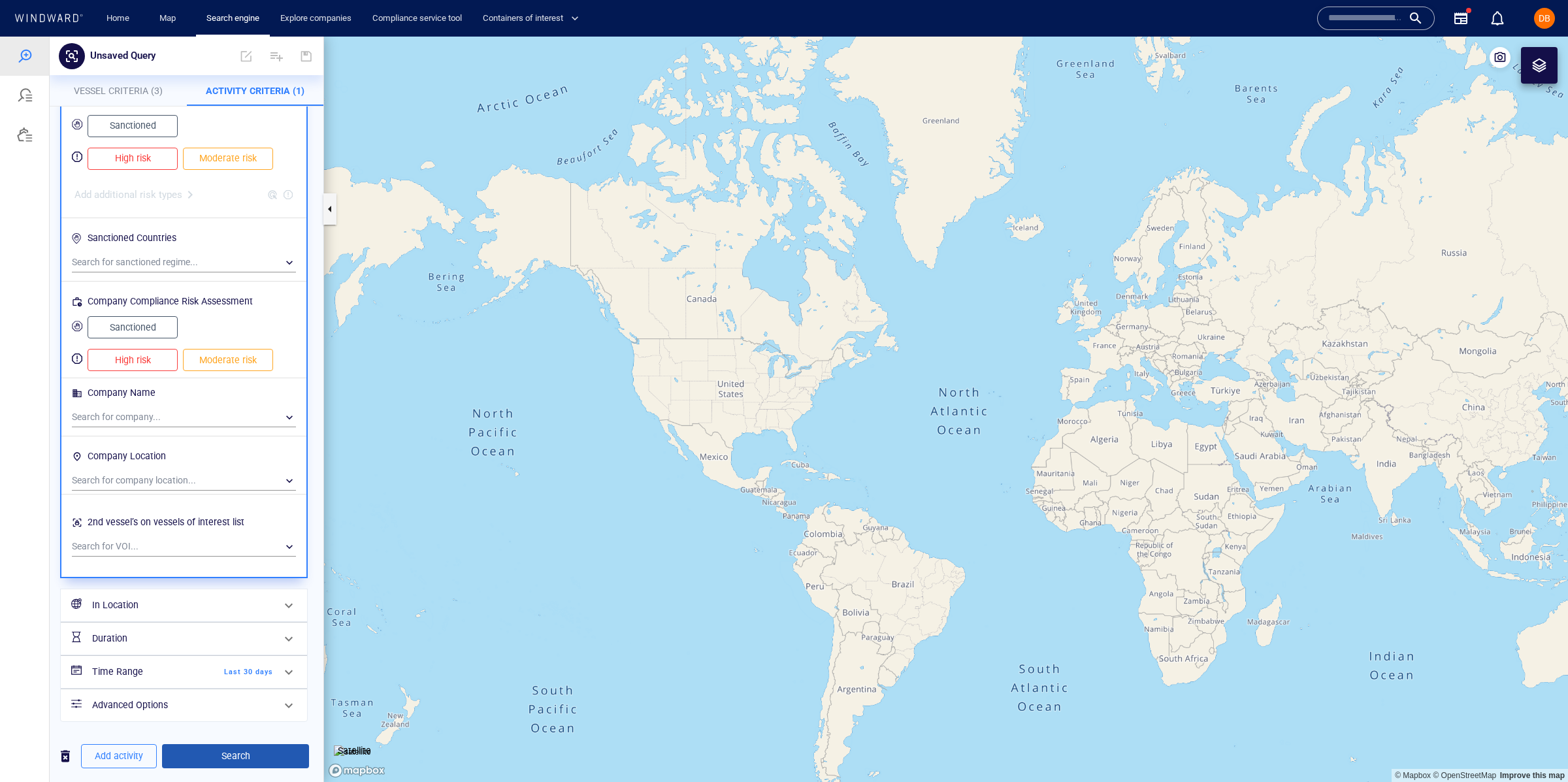
click at [270, 756] on span "Search" at bounding box center [234, 756] width 126 height 16
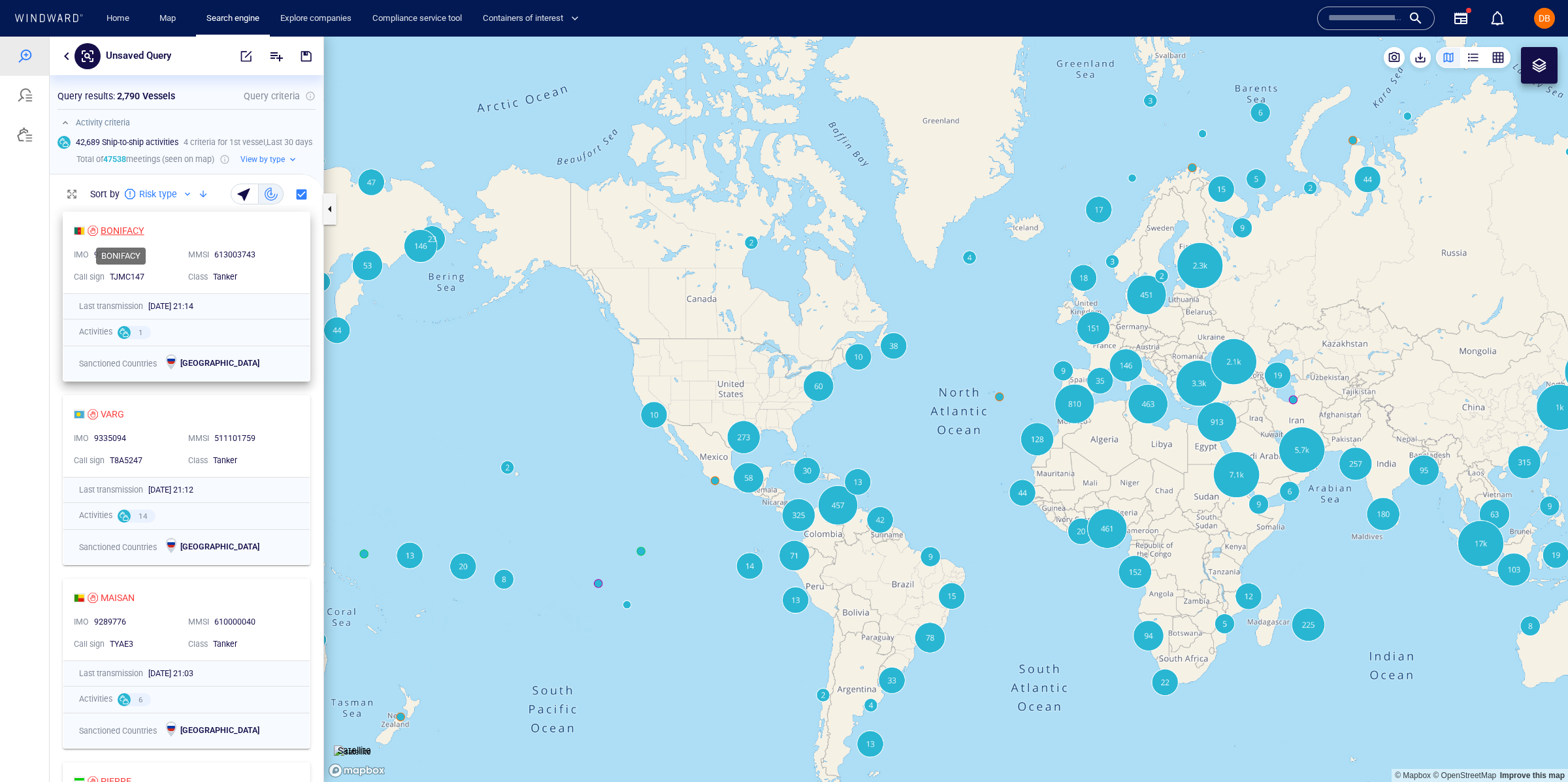
scroll to position [1, 0]
click at [113, 226] on div "BONIFACY IMO 9284726 MMSI 613003743 Call sign TJMC147 Class Tanker Last transmi…" at bounding box center [187, 494] width 274 height 577
click at [121, 234] on div "BONIFACY" at bounding box center [122, 231] width 43 height 16
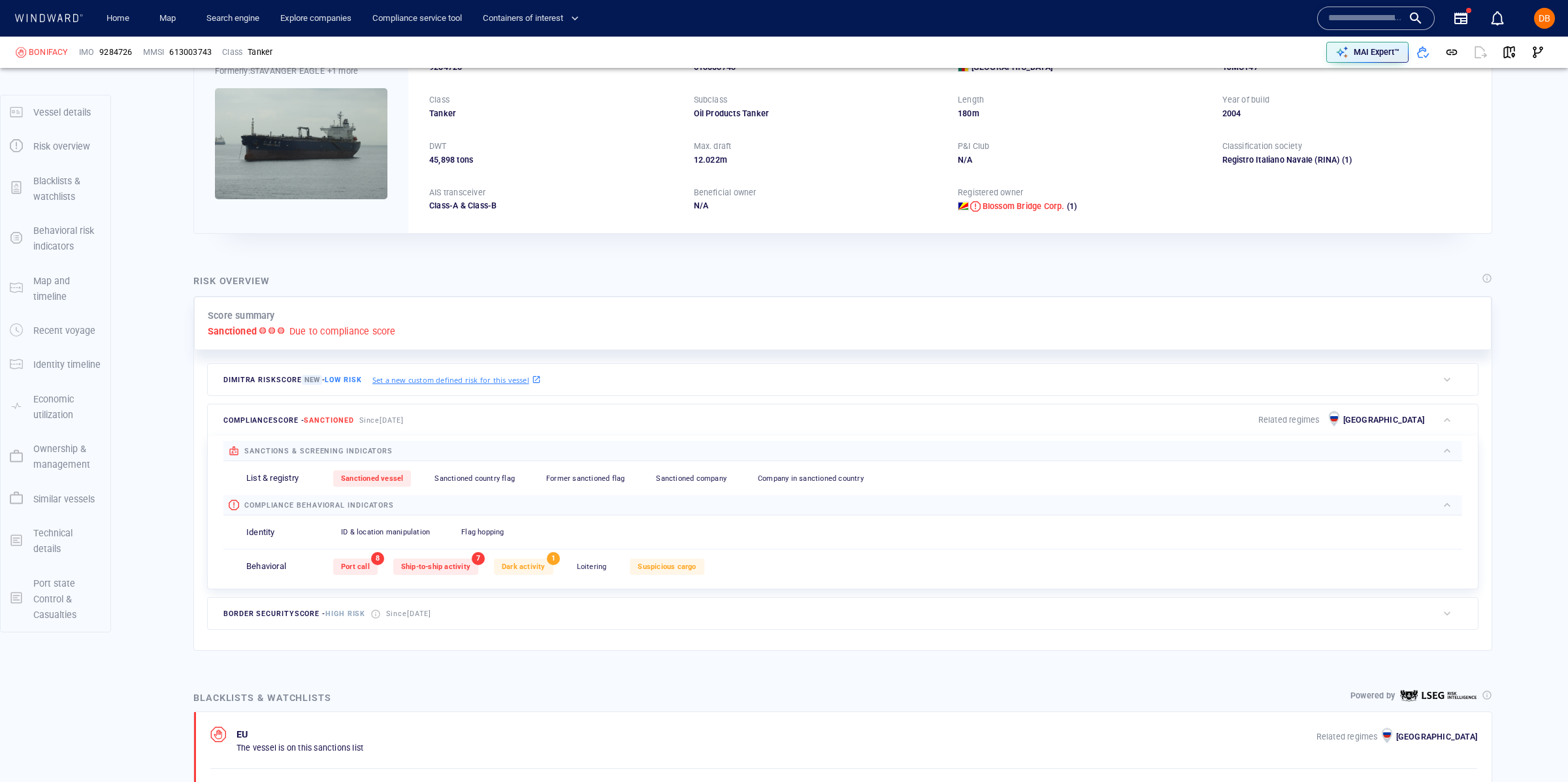
scroll to position [96, 0]
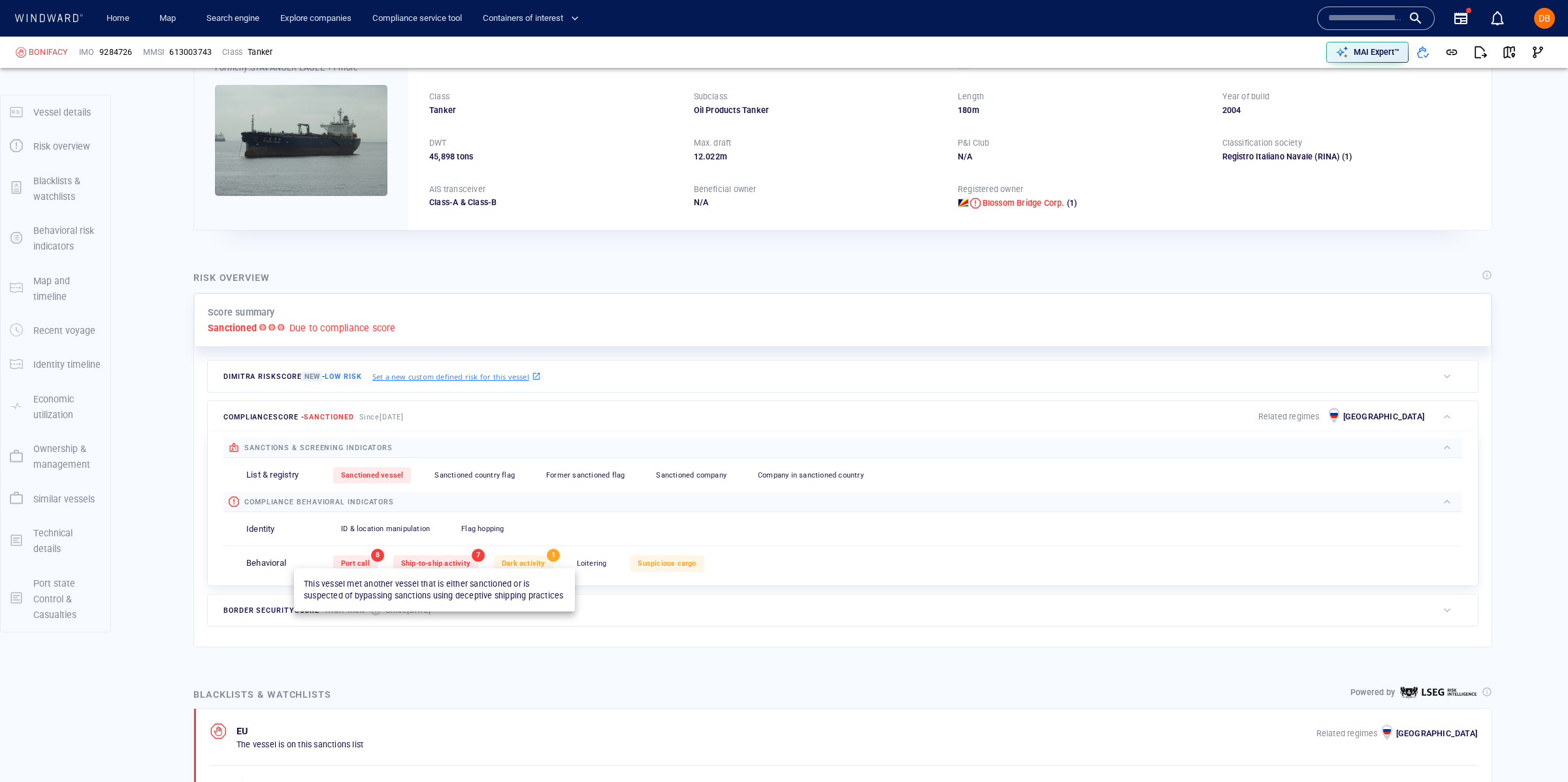
click at [423, 560] on span "Ship-to-ship activity" at bounding box center [435, 564] width 69 height 9
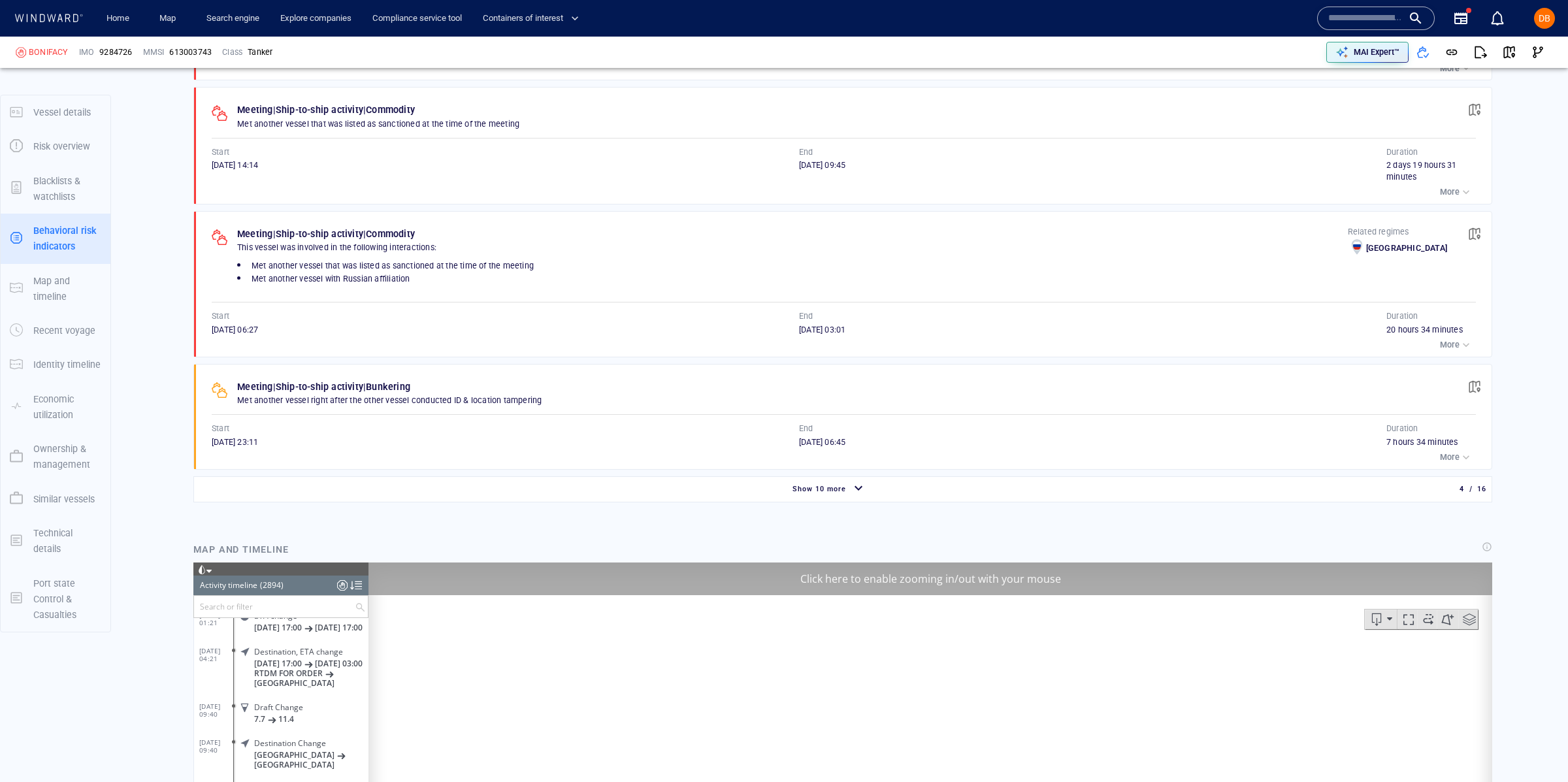
scroll to position [103661, 0]
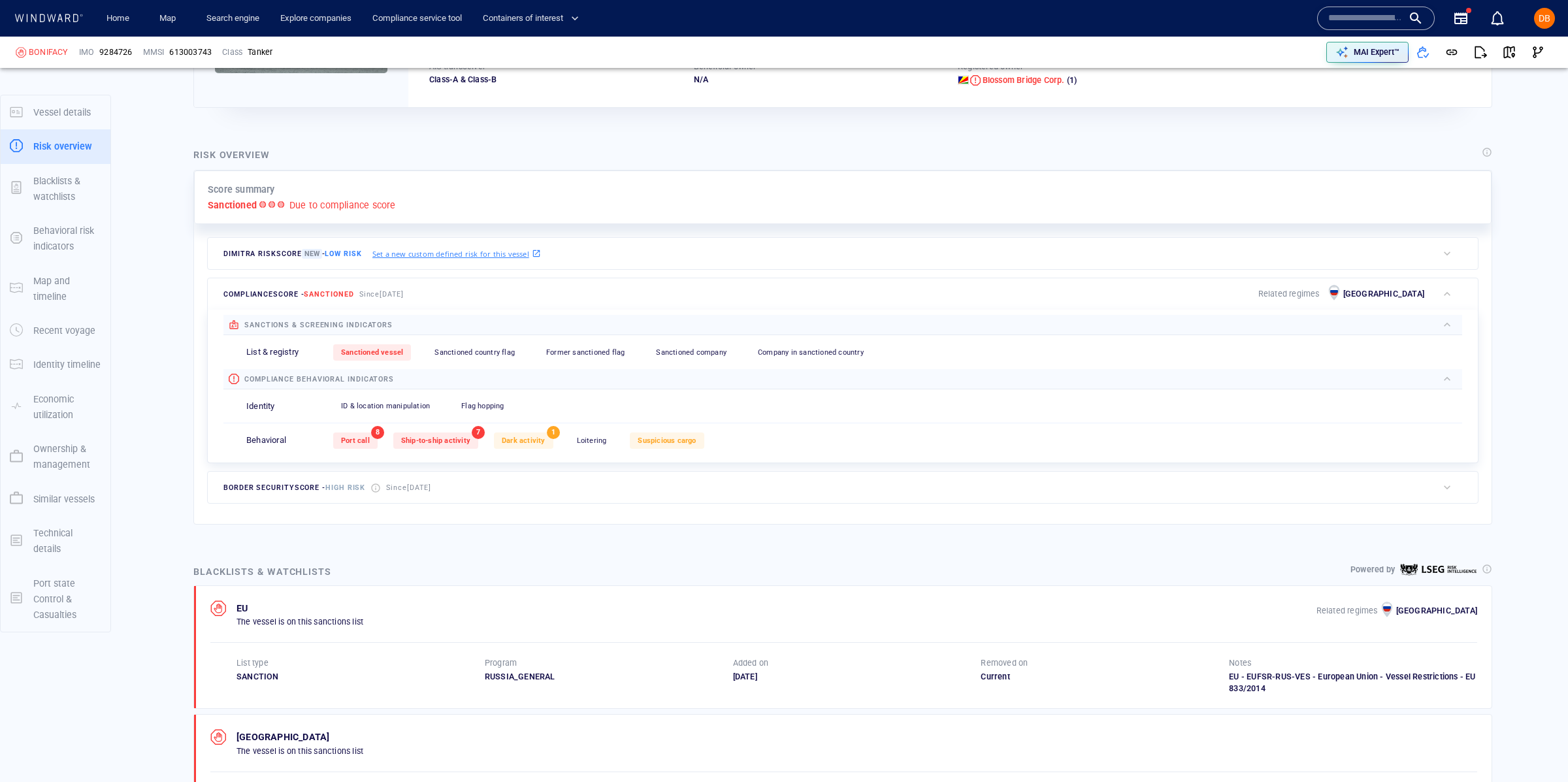
scroll to position [213, 0]
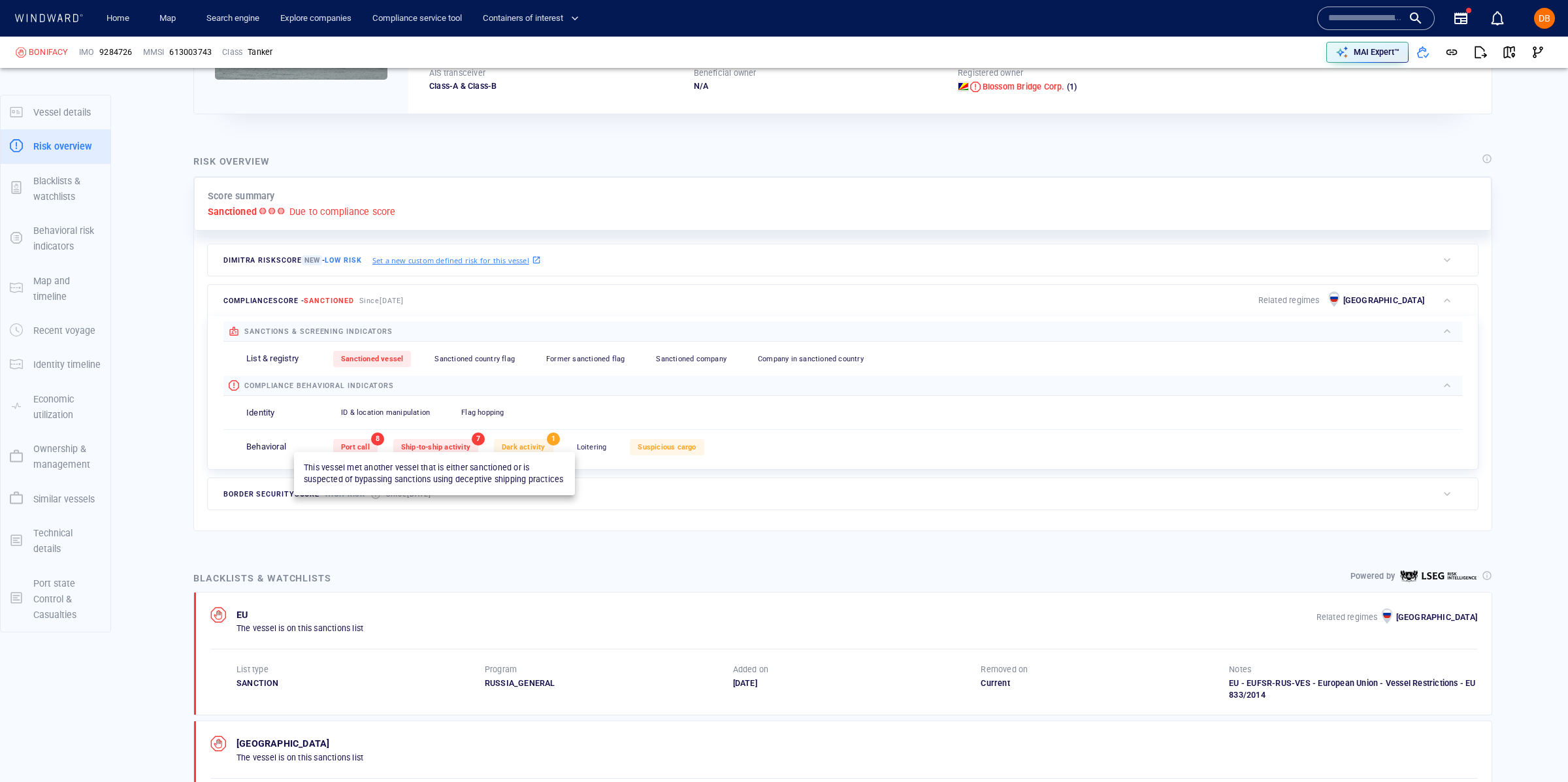
click at [452, 445] on span "Ship-to-ship activity" at bounding box center [435, 447] width 69 height 9
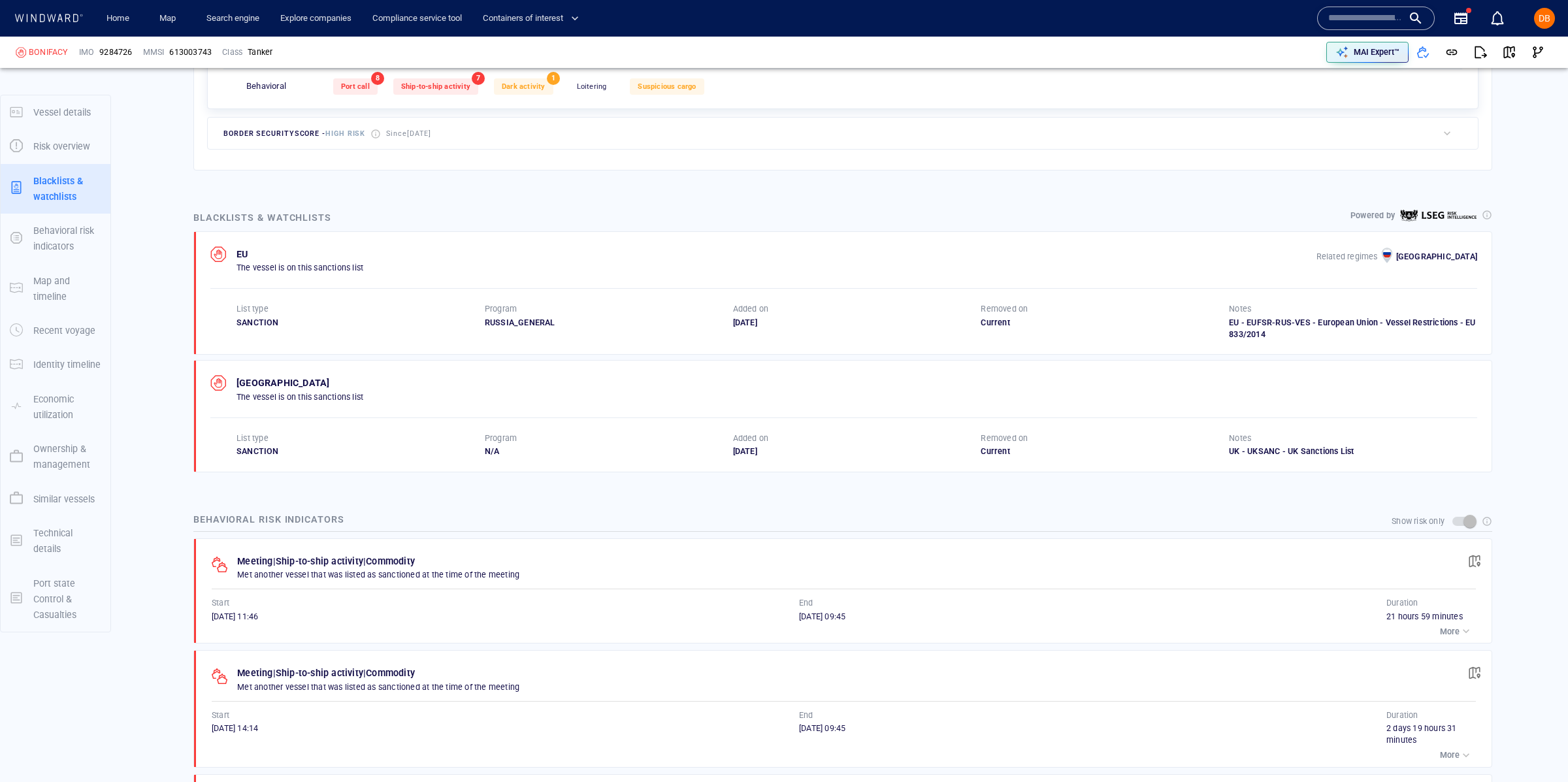
scroll to position [697, 0]
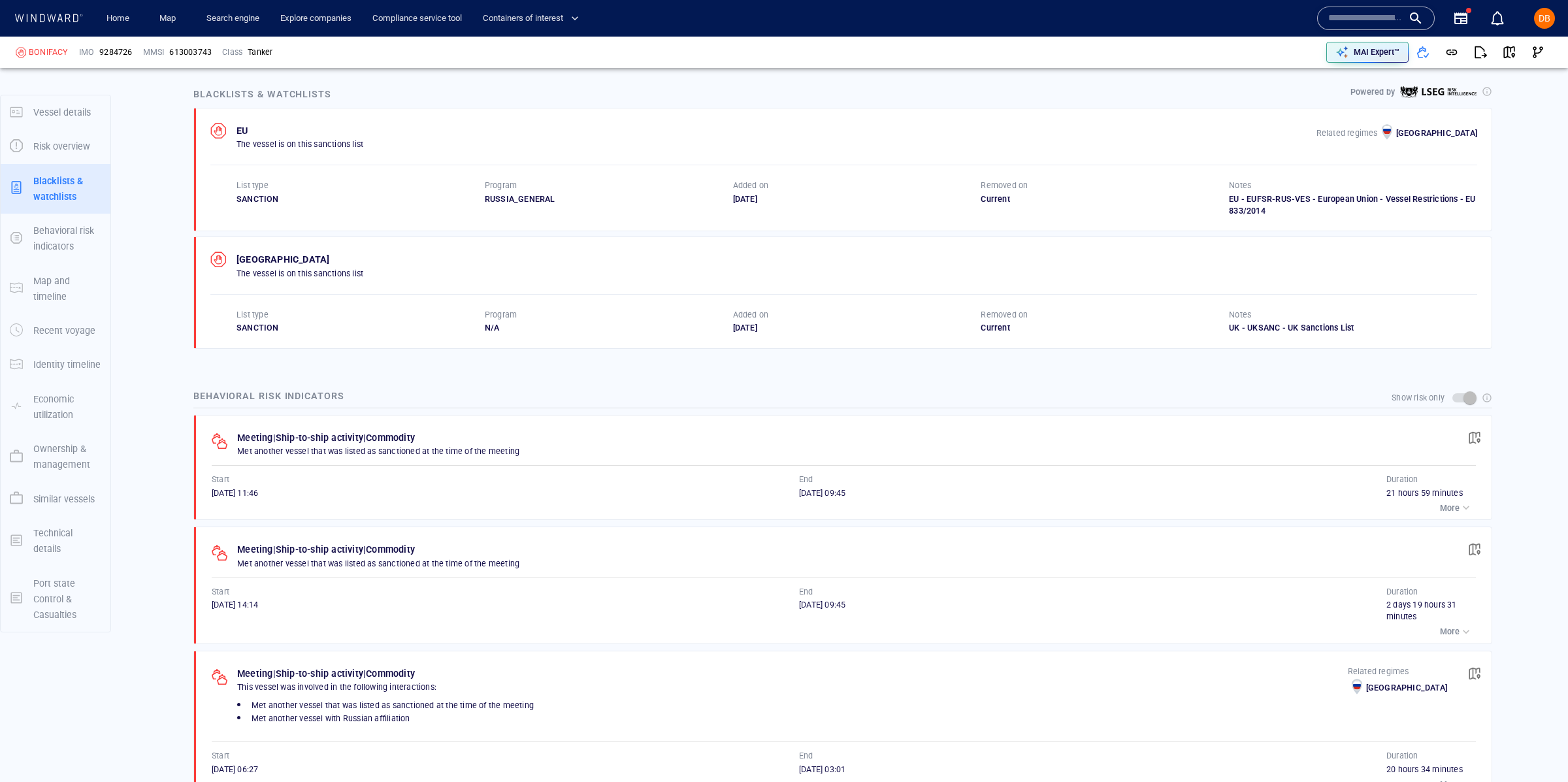
click at [372, 427] on div "Meeting | Ship-to-ship activity | Commodity" at bounding box center [325, 438] width 182 height 21
click at [1474, 437] on span "button" at bounding box center [1474, 438] width 13 height 13
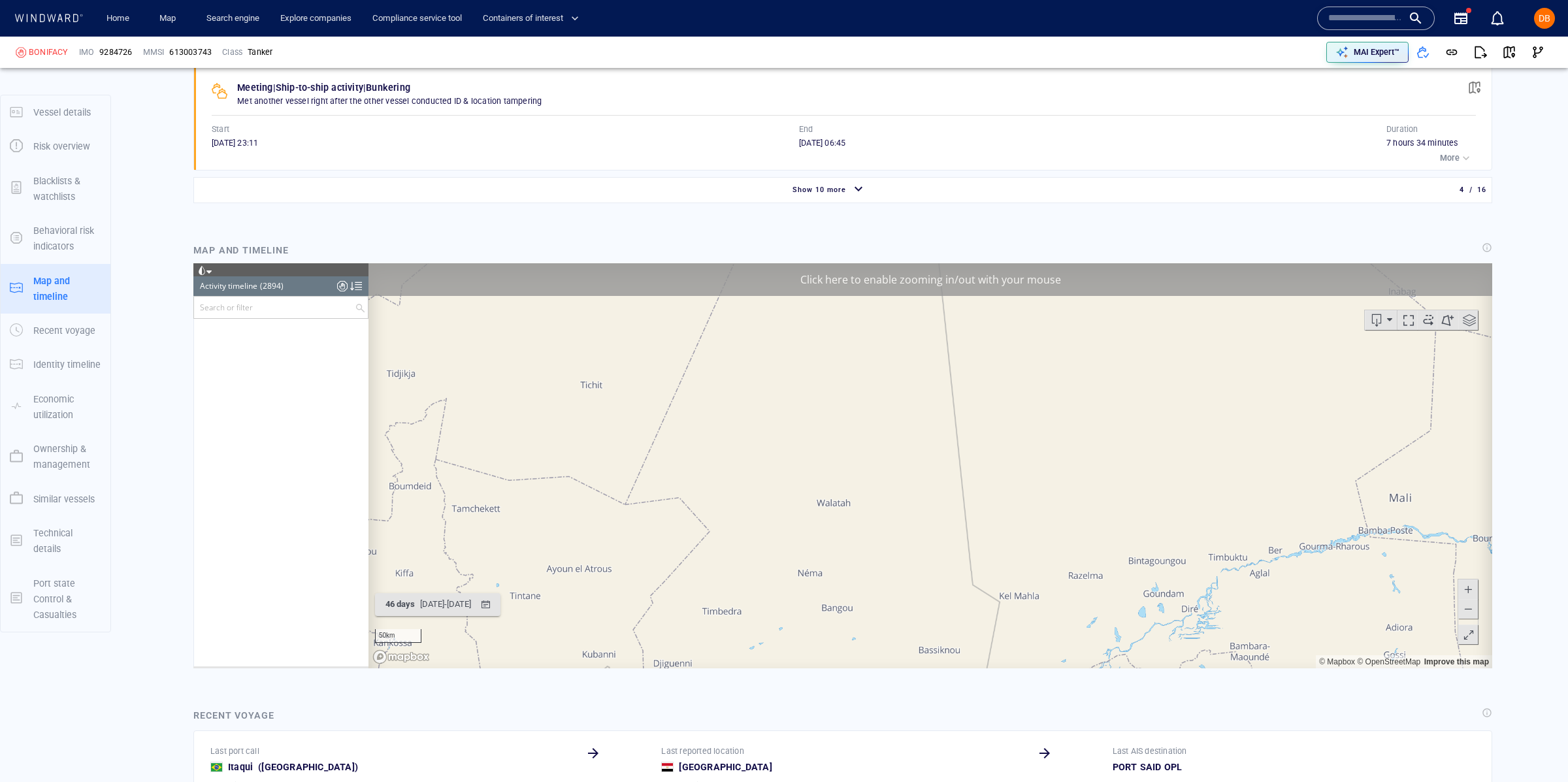
scroll to position [101133, 0]
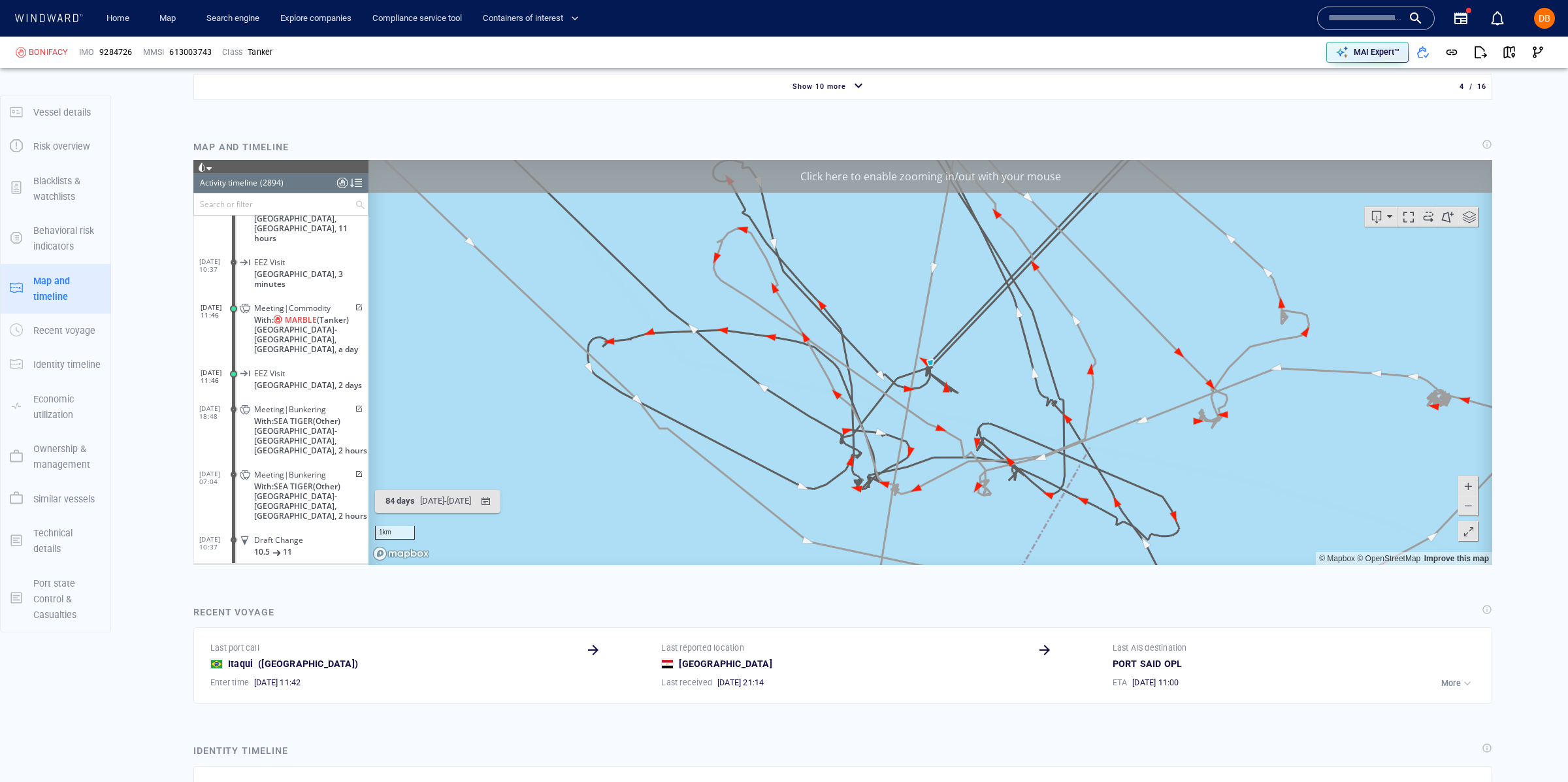
scroll to position [1543, 0]
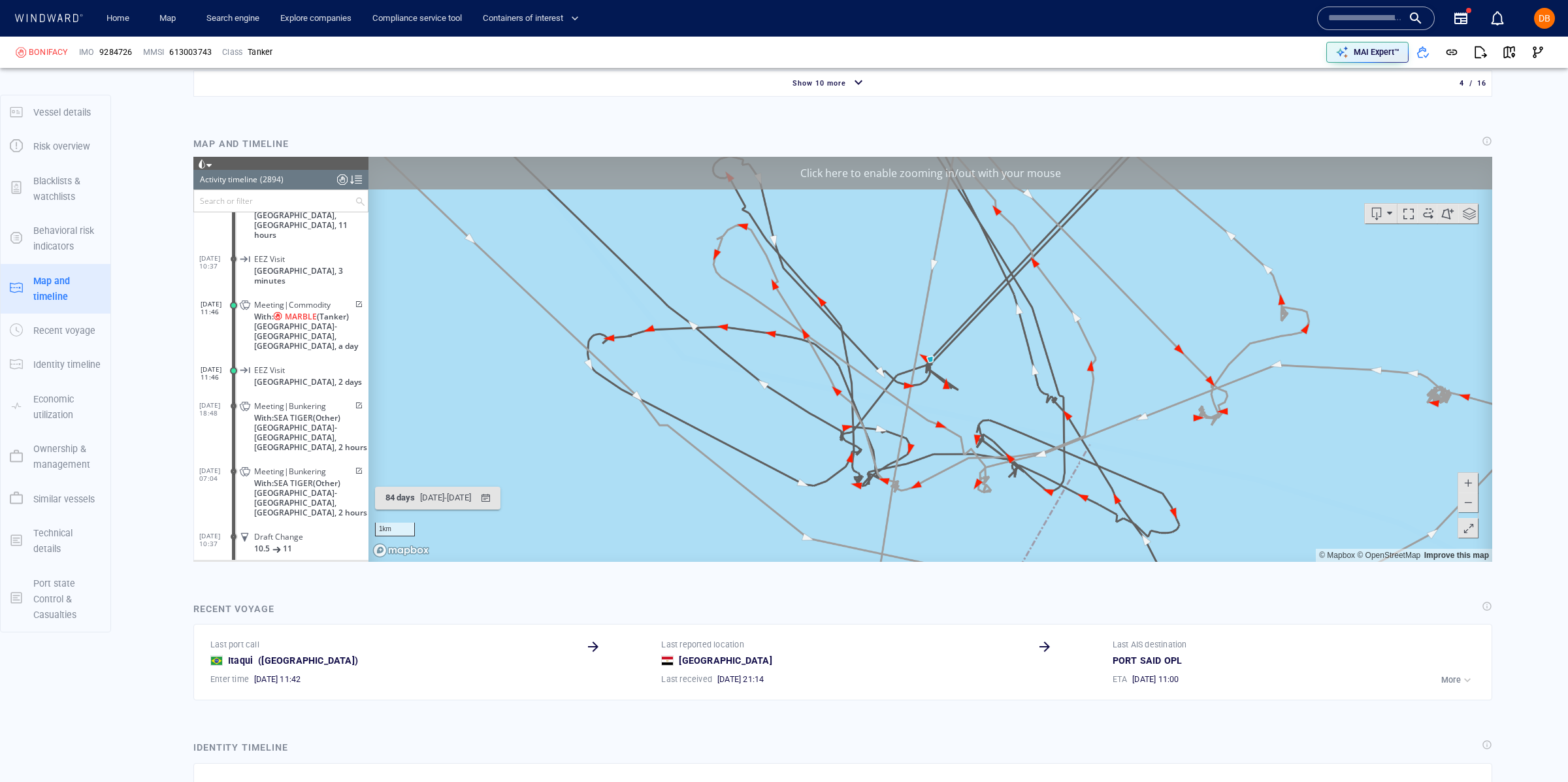
drag, startPoint x: 922, startPoint y: 179, endPoint x: 922, endPoint y: 185, distance: 6.0
click at [922, 185] on div "Click here to enable zooming in/out with your mouse" at bounding box center [930, 173] width 1124 height 33
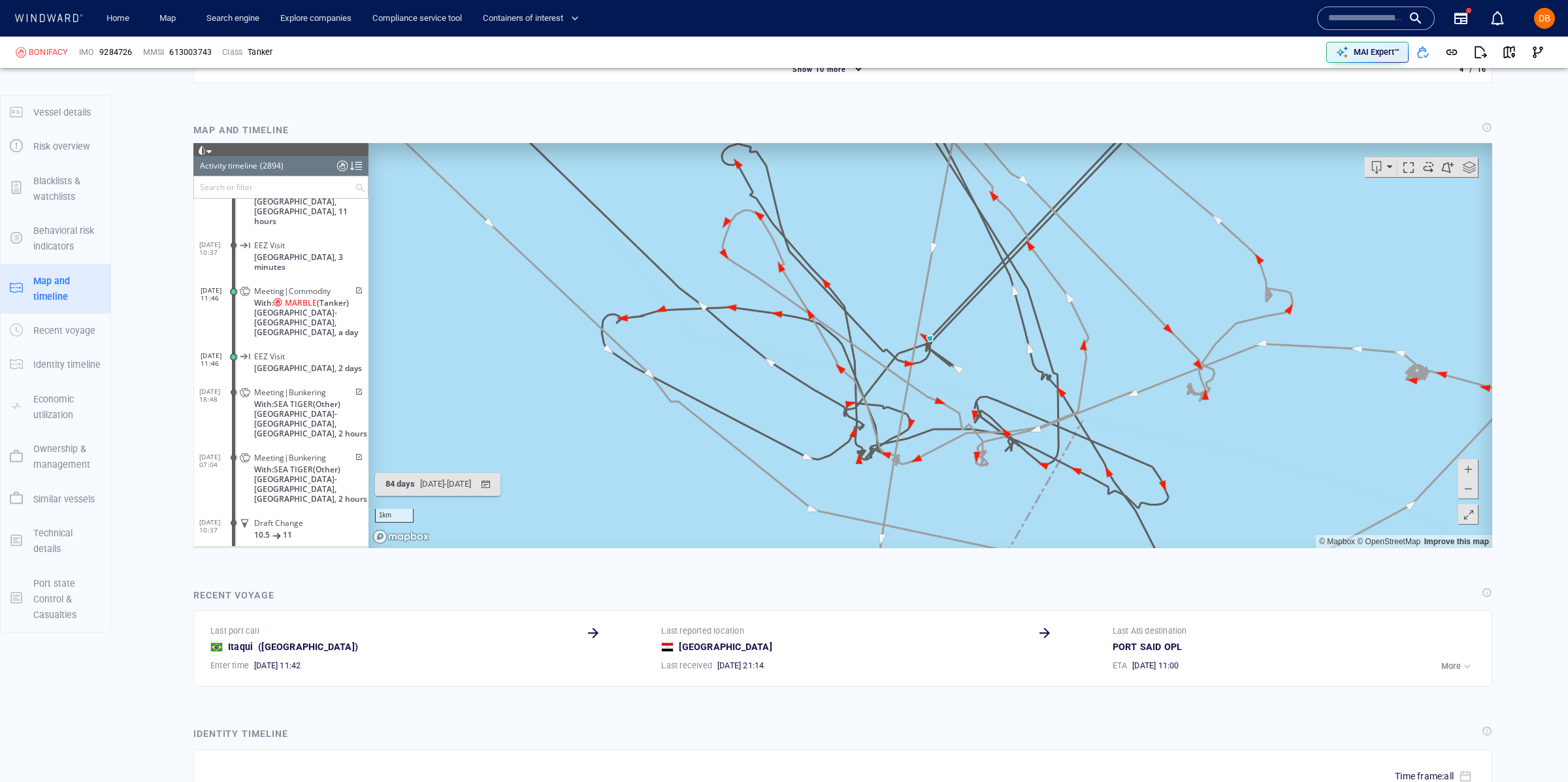
scroll to position [1558, 0]
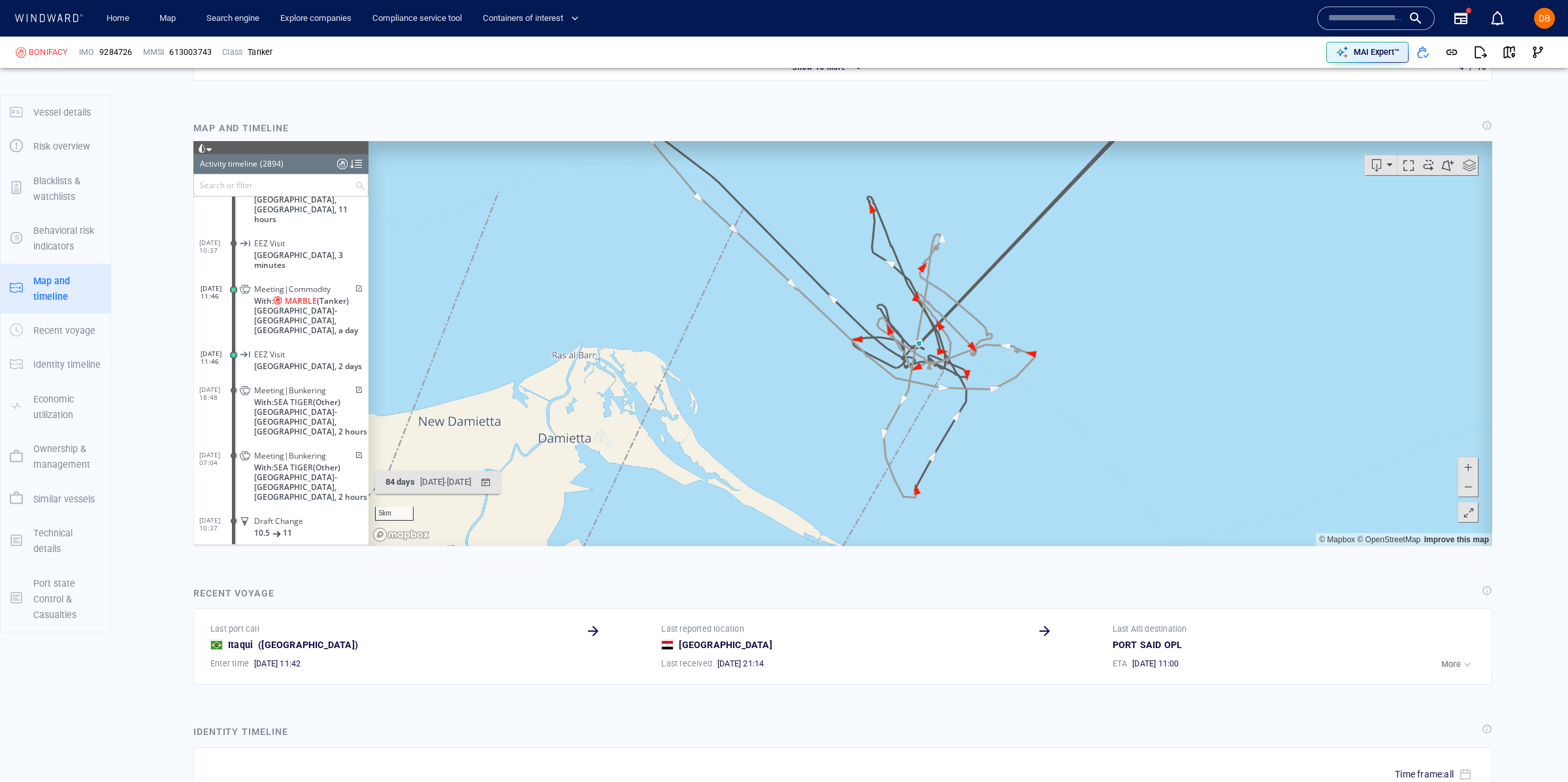
drag, startPoint x: 938, startPoint y: 219, endPoint x: 921, endPoint y: 321, distance: 103.4
click at [921, 321] on canvas "Map" at bounding box center [930, 343] width 1124 height 405
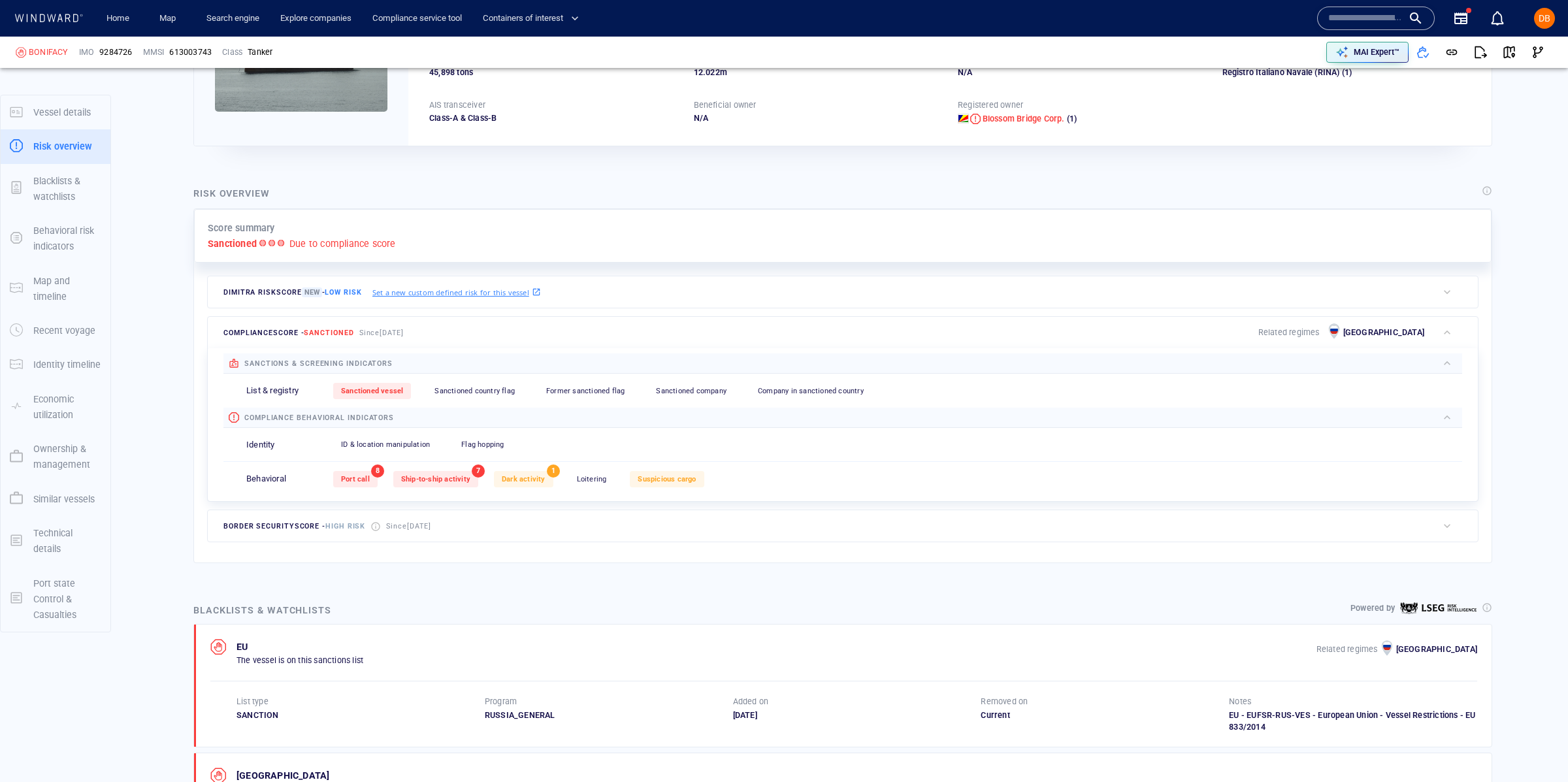
scroll to position [180, 0]
click at [528, 479] on span "Dark activity" at bounding box center [524, 480] width 43 height 9
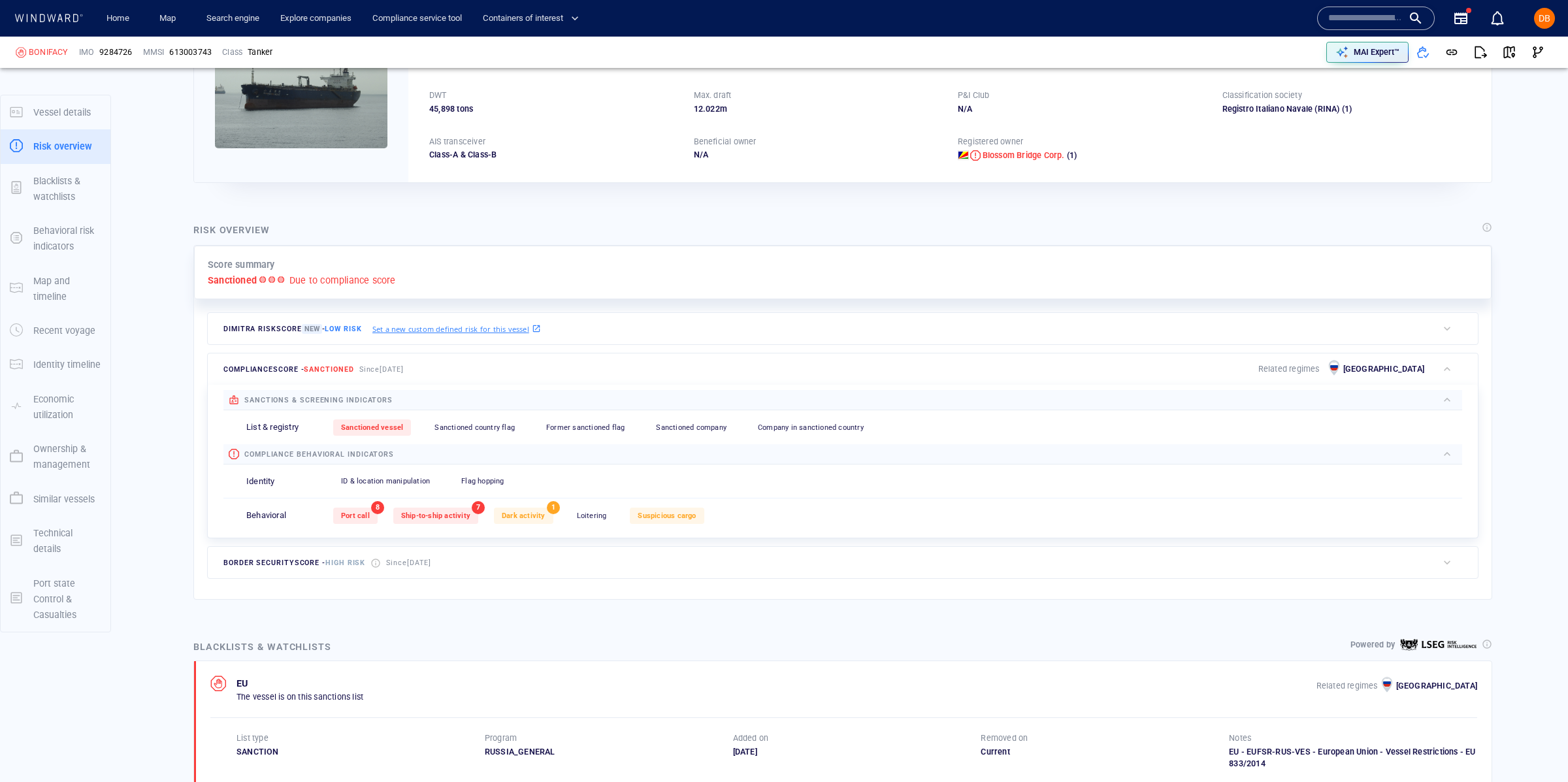
scroll to position [69, 0]
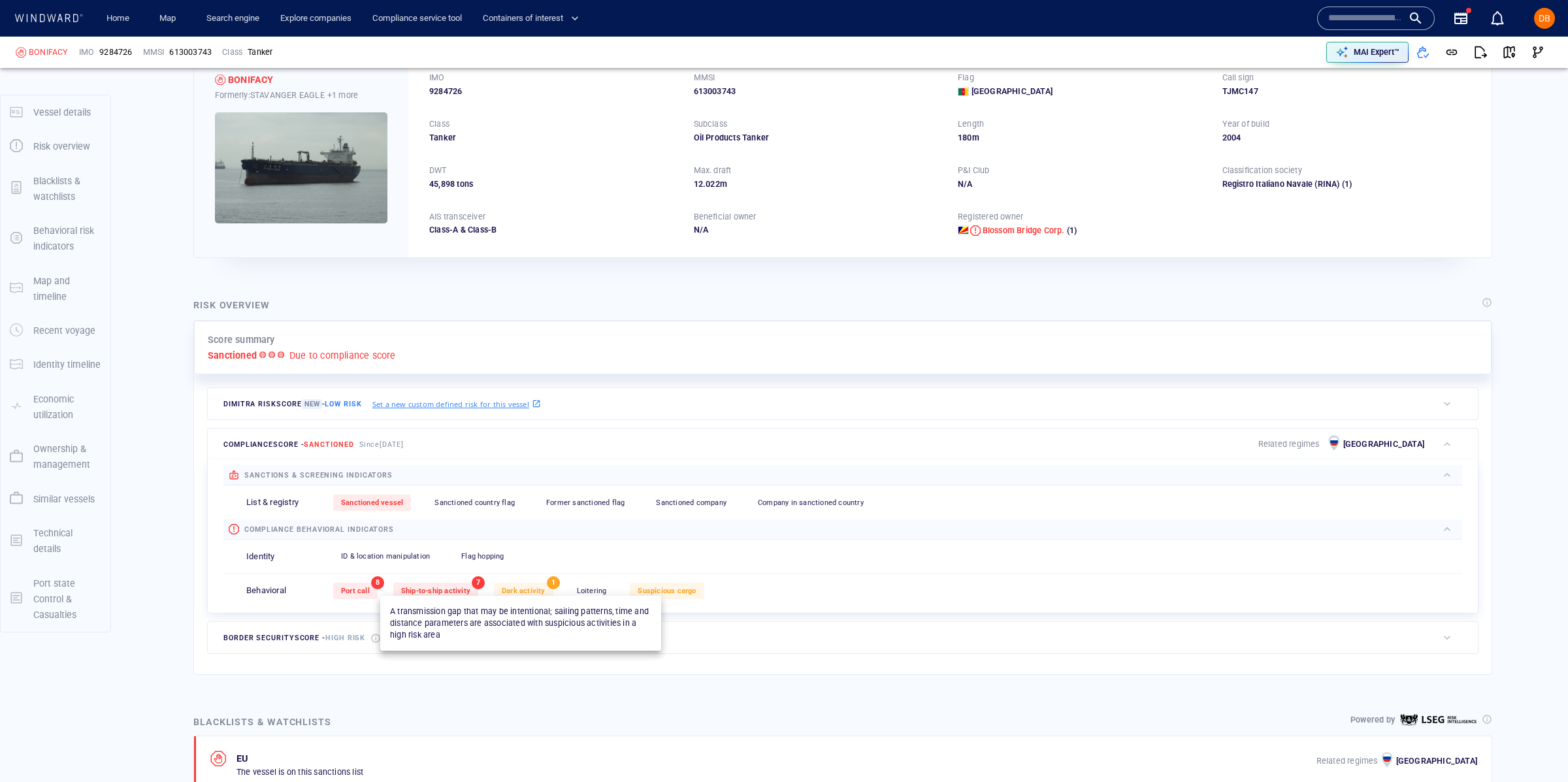
click at [526, 587] on span "Dark activity" at bounding box center [524, 591] width 43 height 9
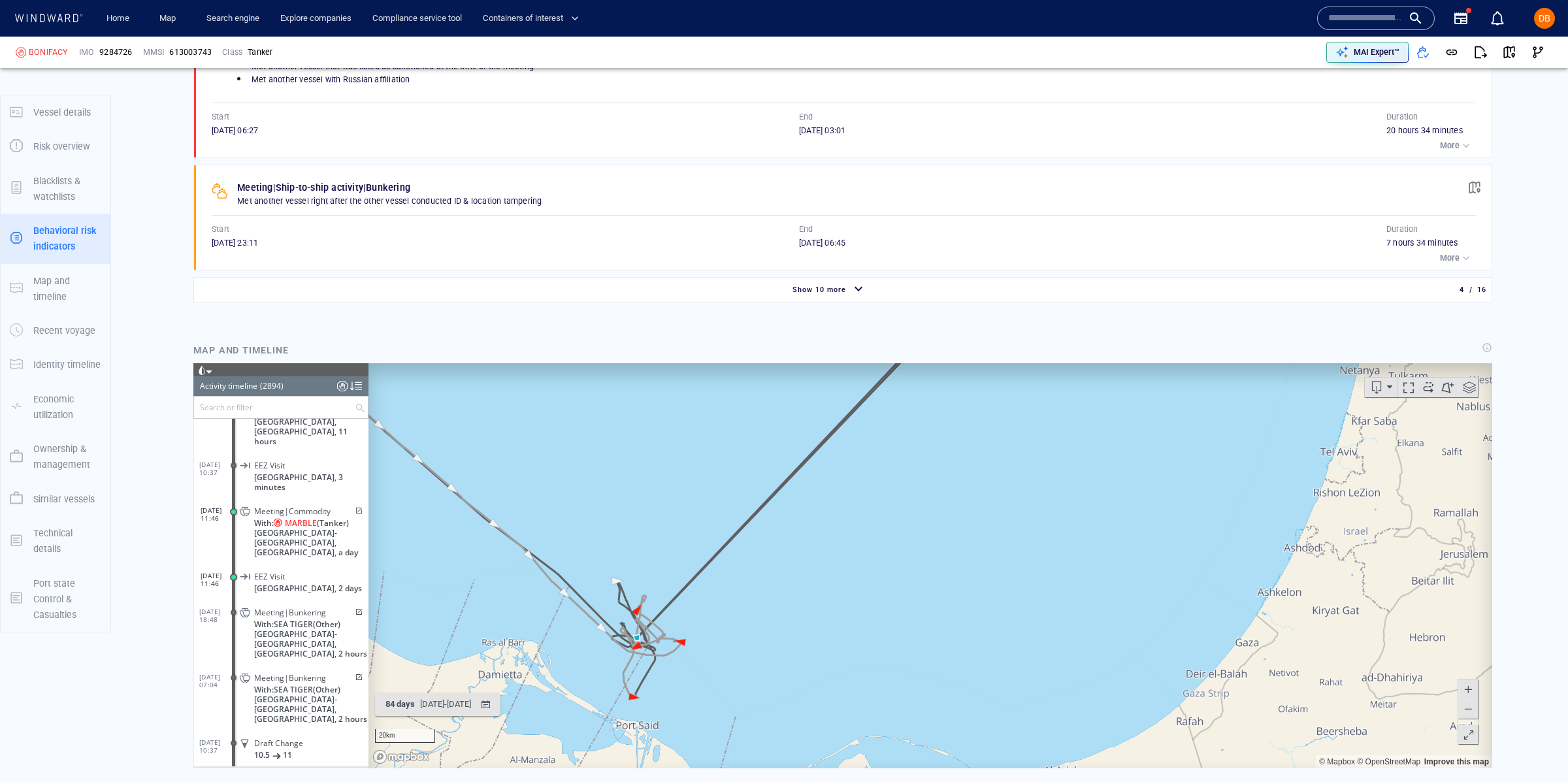
scroll to position [1344, 0]
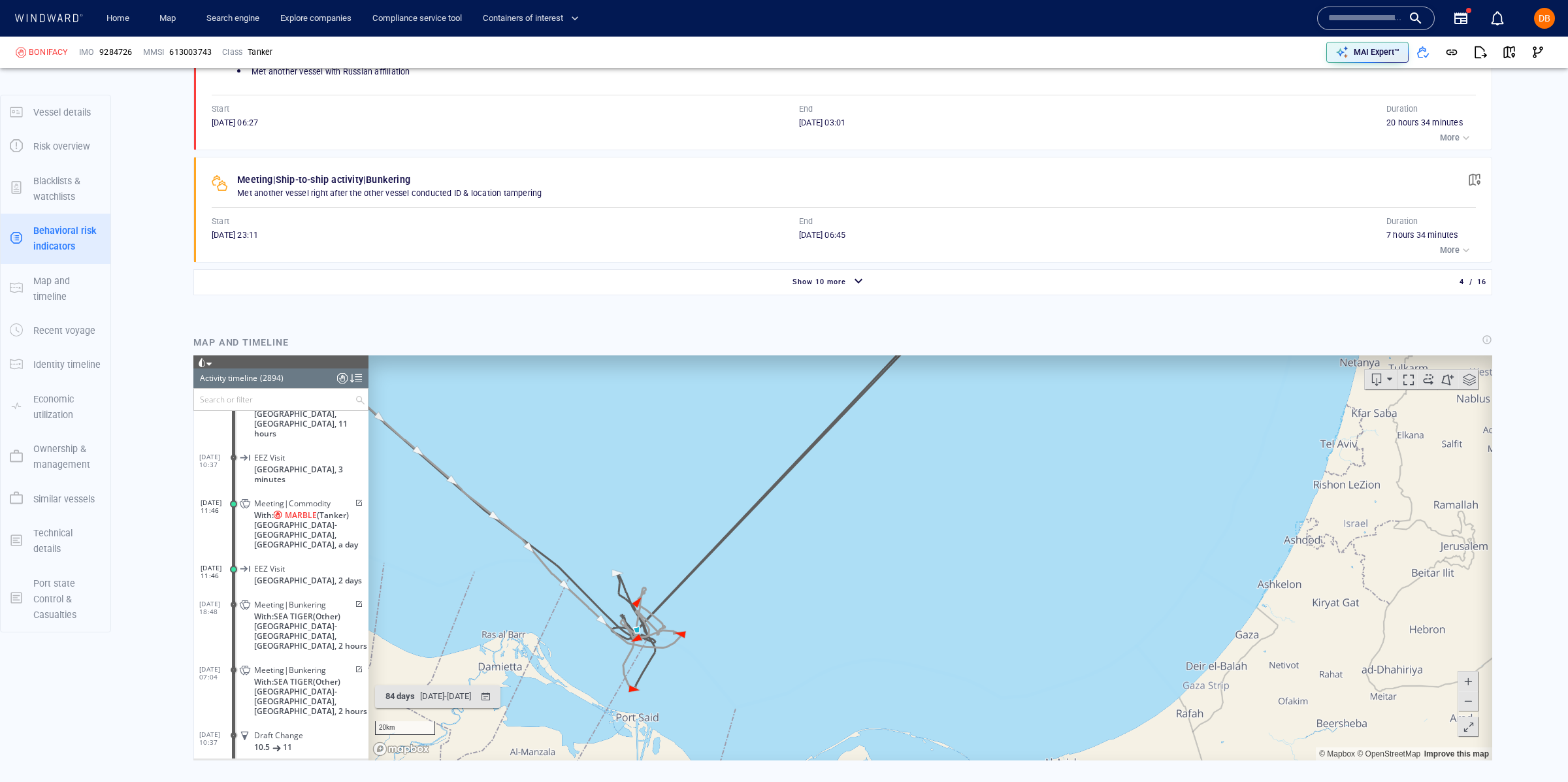
scroll to position [1345, 0]
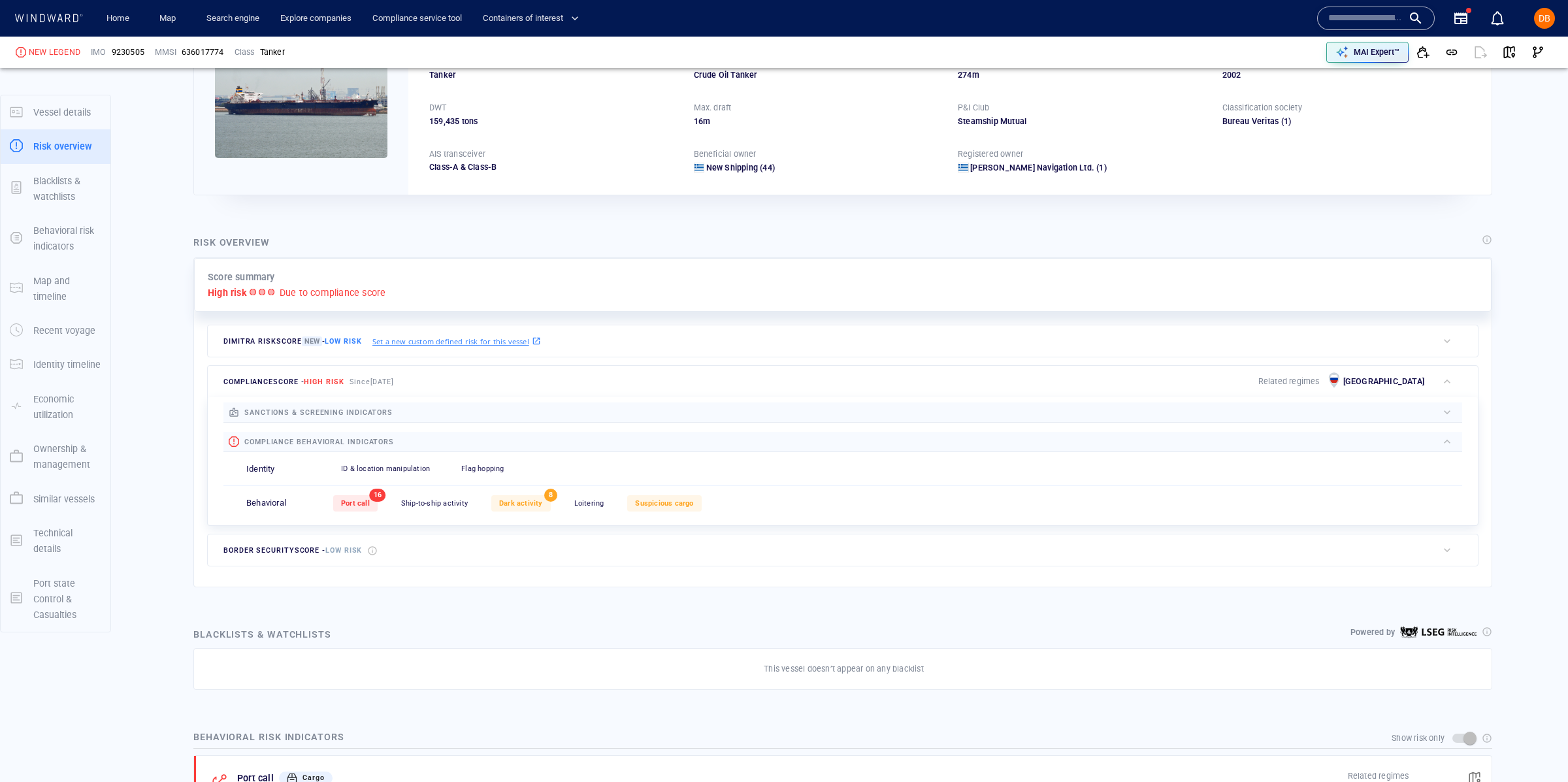
scroll to position [136, 0]
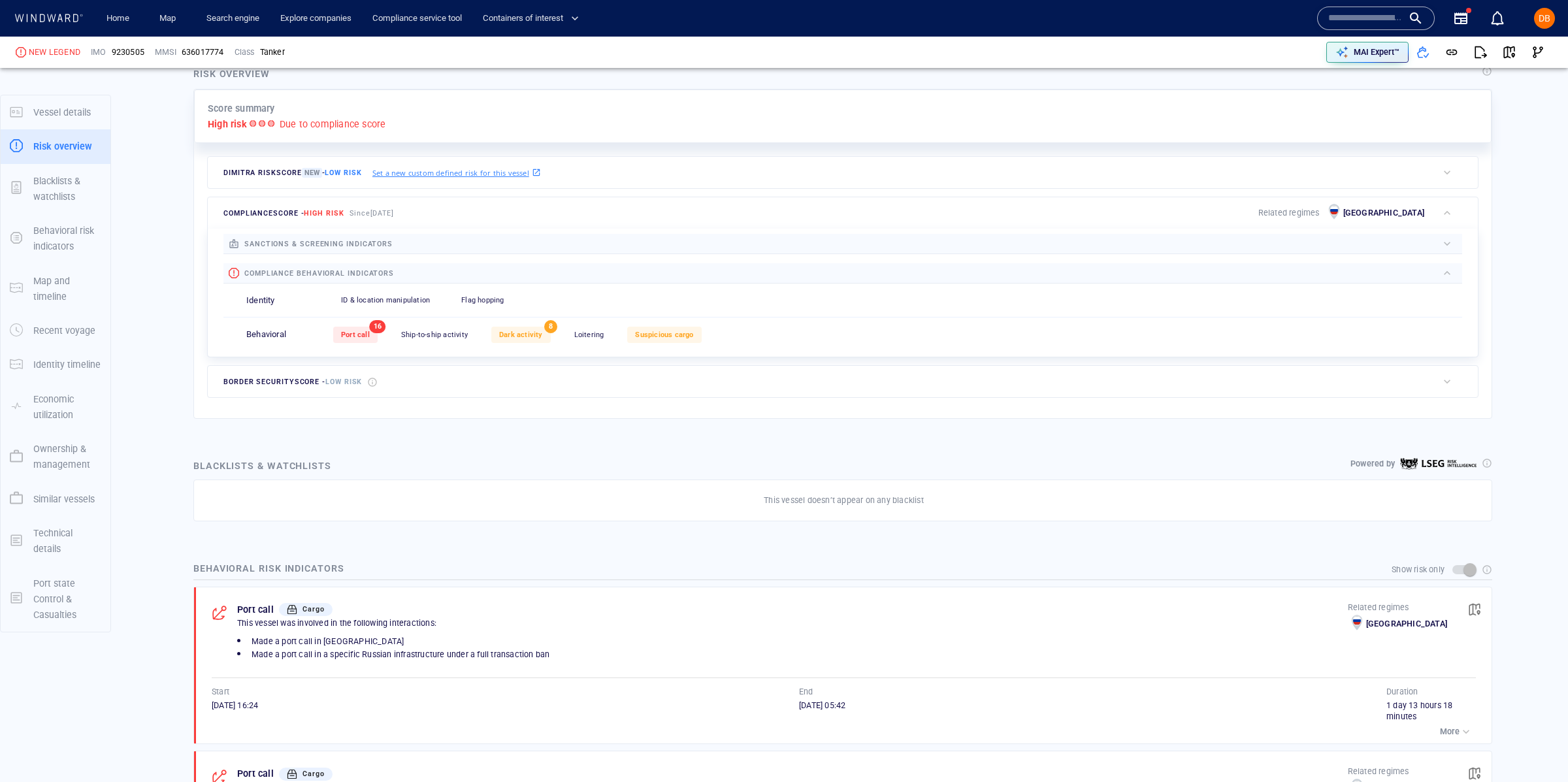
scroll to position [302, 0]
click at [371, 335] on div "Port call" at bounding box center [354, 333] width 44 height 16
click at [532, 331] on span "Dark activity" at bounding box center [521, 333] width 43 height 9
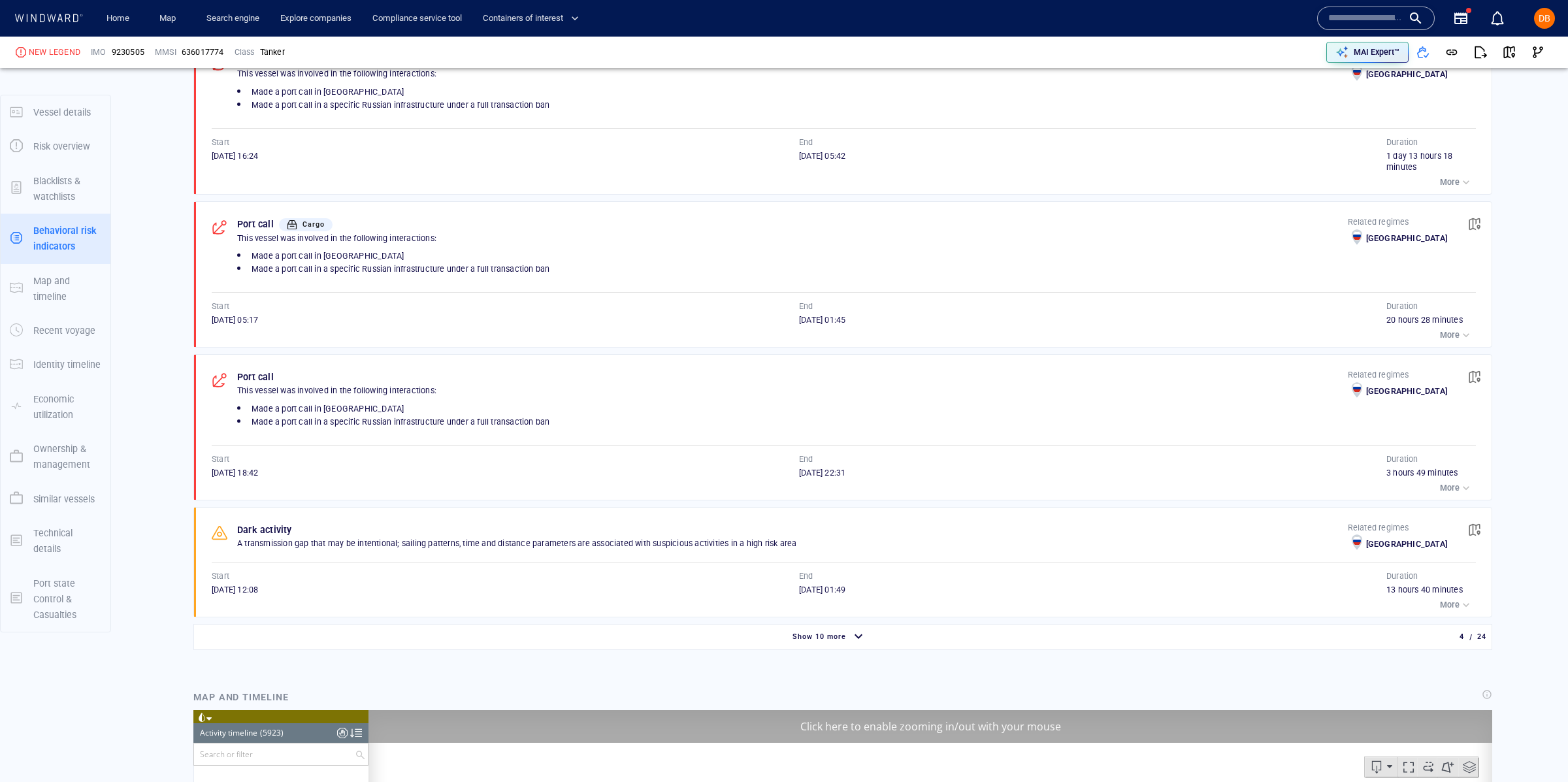
scroll to position [13442, 0]
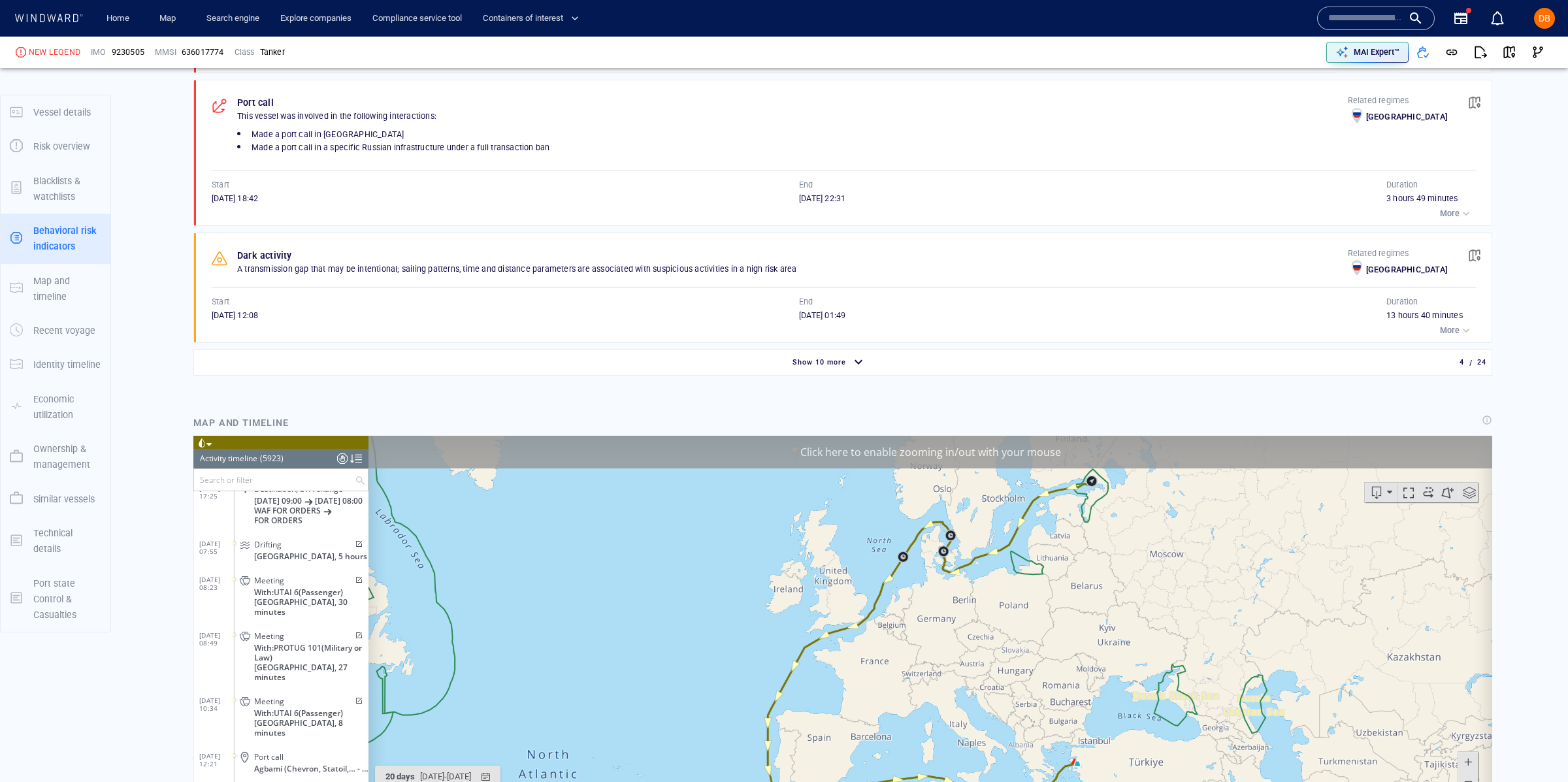
scroll to position [1122, 0]
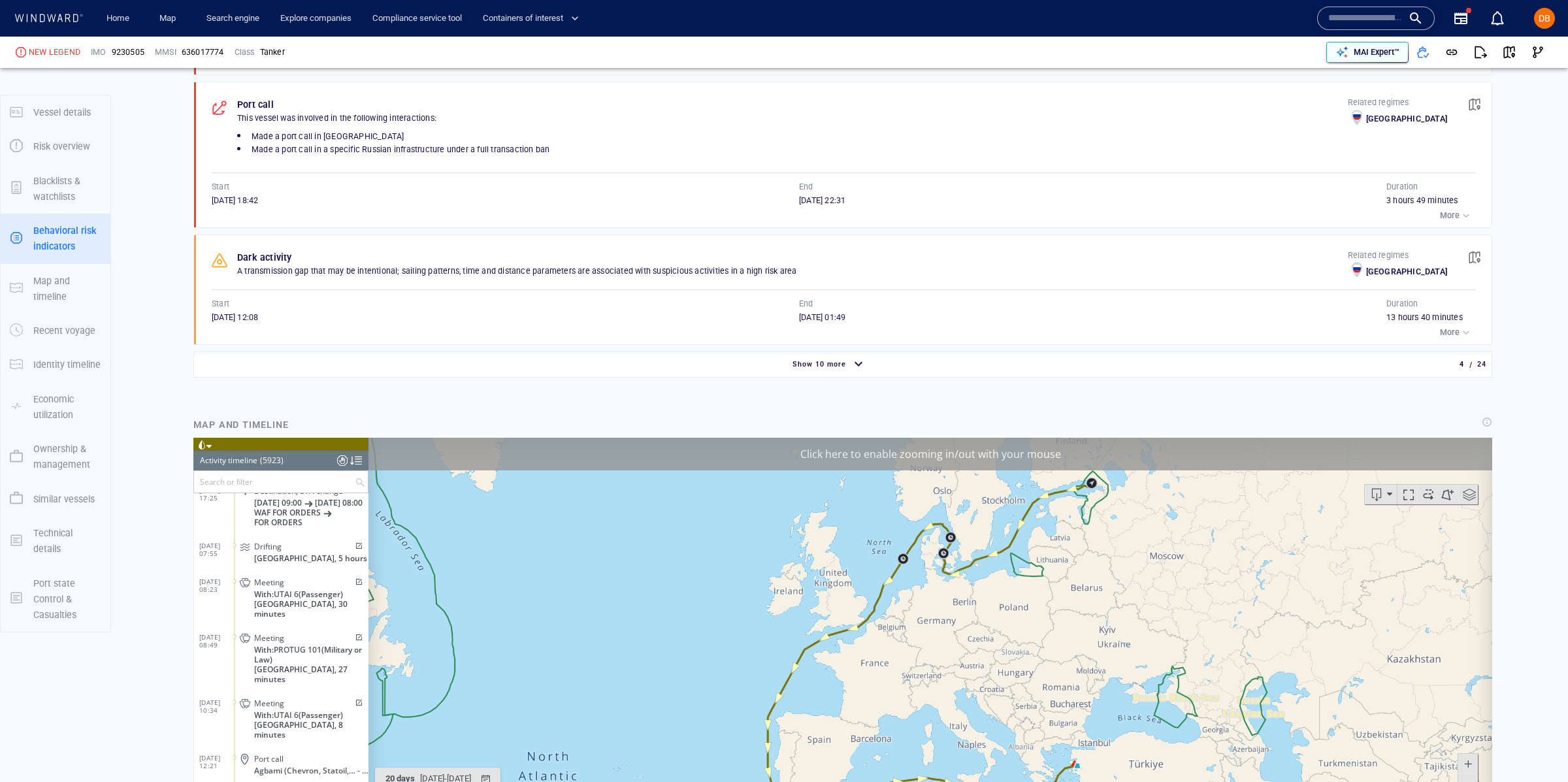
click at [1376, 54] on p "MAI Expert™" at bounding box center [1376, 52] width 45 height 11
